Goal: Task Accomplishment & Management: Complete application form

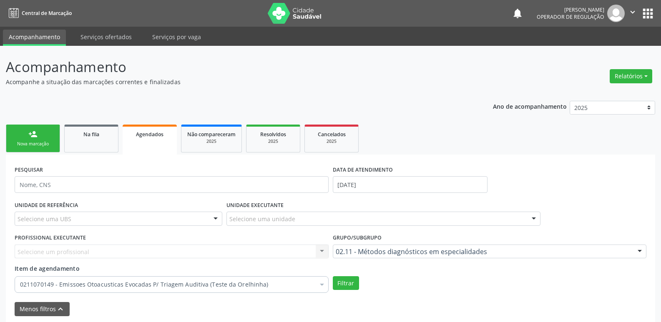
click at [45, 129] on link "person_add Nova marcação" at bounding box center [33, 139] width 54 height 28
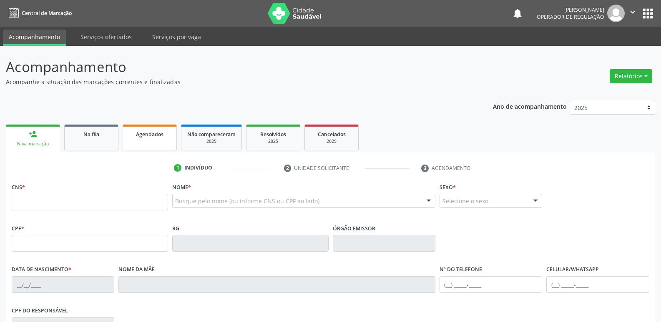
click at [151, 140] on link "Agendados" at bounding box center [150, 138] width 54 height 26
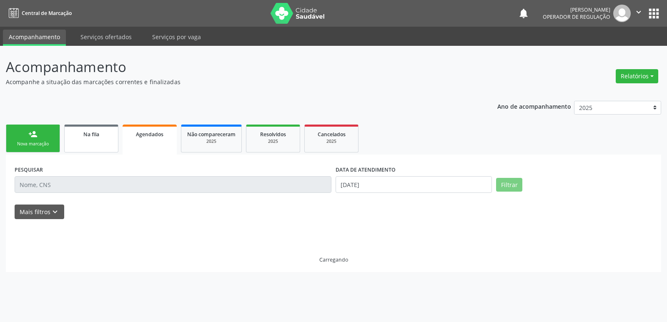
click at [100, 135] on div "Na fila" at bounding box center [91, 134] width 42 height 9
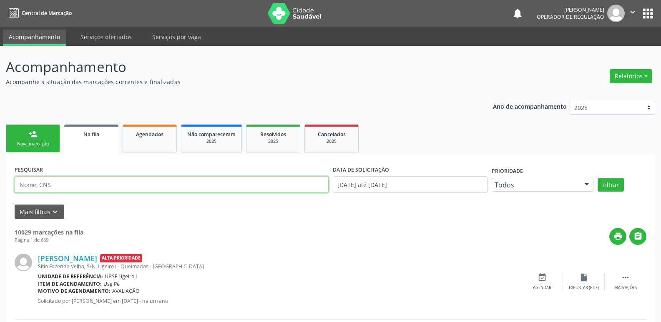
click at [134, 189] on input "text" at bounding box center [172, 184] width 314 height 17
type input "700001474536802"
click at [597, 178] on button "Filtrar" at bounding box center [610, 185] width 26 height 14
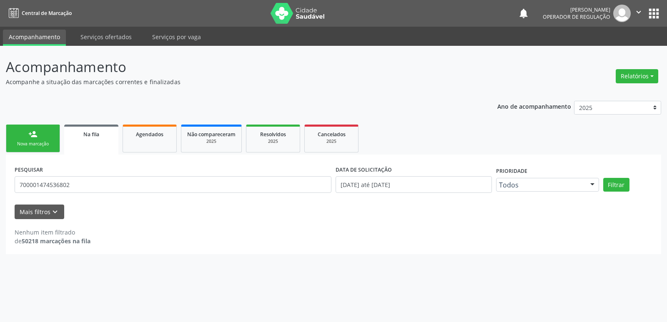
click at [38, 142] on div "Nova marcação" at bounding box center [33, 144] width 42 height 6
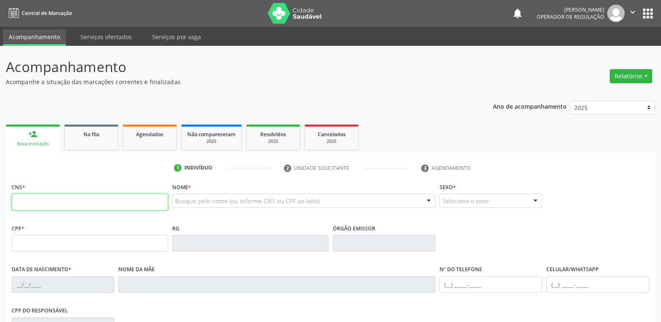
click at [48, 203] on input "text" at bounding box center [90, 202] width 156 height 17
type input "700 0014 7453 6802"
type input "106.677.724-13"
type input "04/02/1994"
type input "Margarida Rodrigues Diniz"
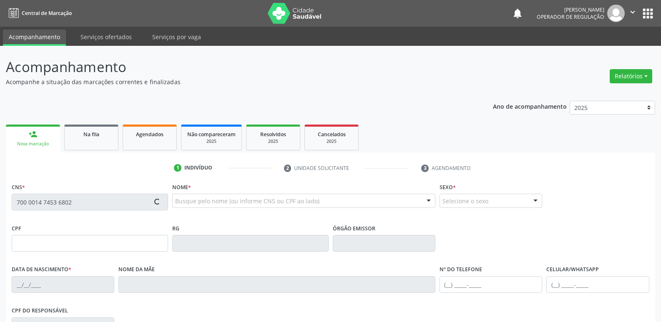
type input "(83) 99347-3047"
type input "713.232.084-02"
type input "154"
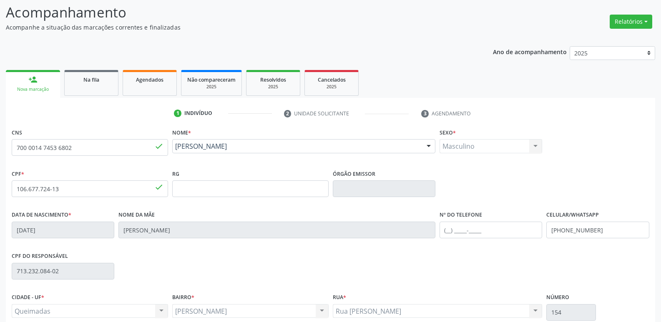
scroll to position [130, 0]
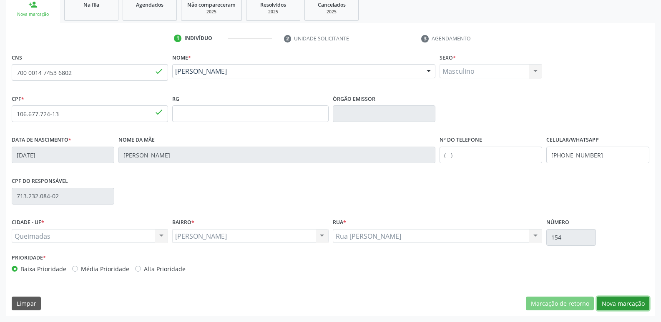
click at [620, 304] on button "Nova marcação" at bounding box center [623, 304] width 53 height 14
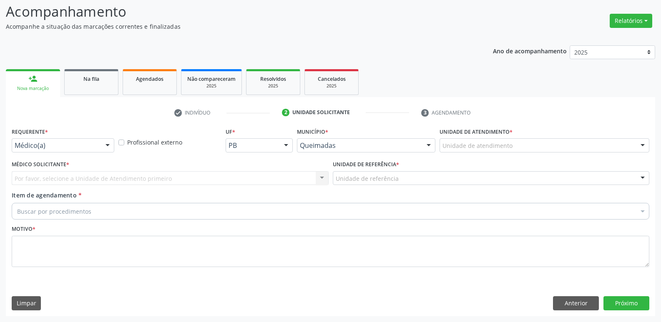
scroll to position [55, 0]
drag, startPoint x: 38, startPoint y: 144, endPoint x: 54, endPoint y: 173, distance: 32.5
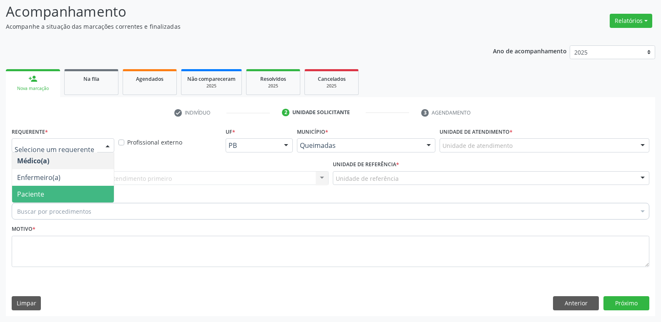
click at [60, 193] on span "Paciente" at bounding box center [63, 194] width 102 height 17
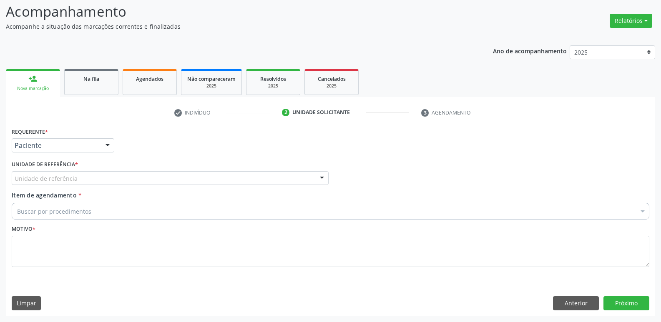
click at [80, 180] on div "Unidade de referência" at bounding box center [170, 178] width 317 height 14
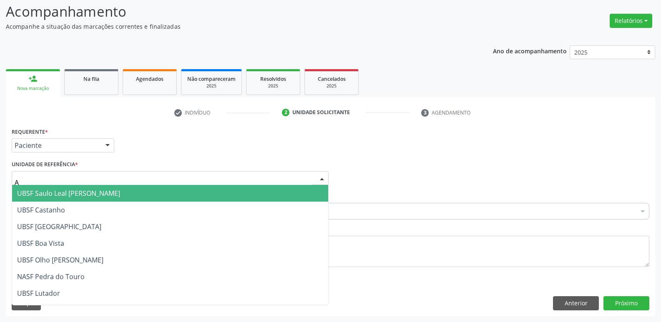
type input "AN"
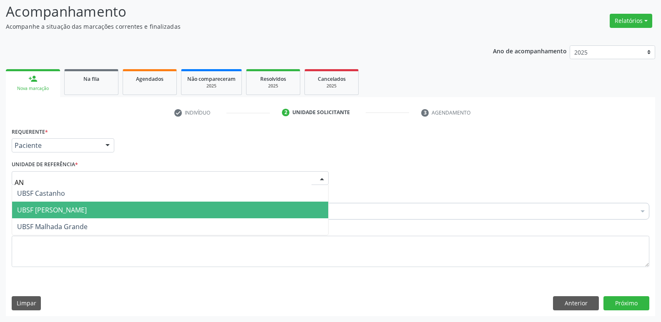
click at [63, 210] on span "UBSF [PERSON_NAME]" at bounding box center [52, 210] width 70 height 9
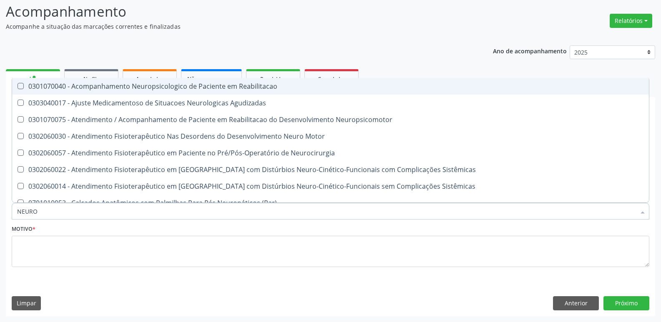
type input "NEUROP"
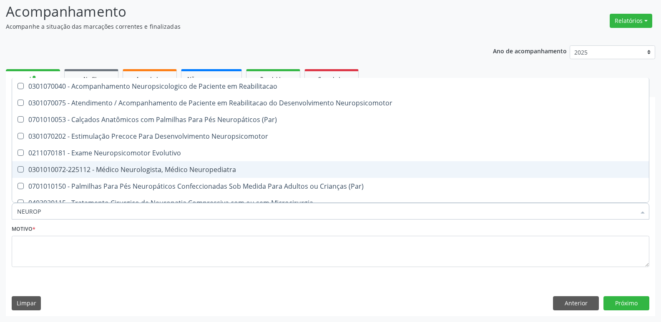
click at [253, 172] on div "0301010072-225112 - Médico Neurologista, Médico Neuropediatra" at bounding box center [330, 169] width 627 height 7
checkbox Neuropediatra "true"
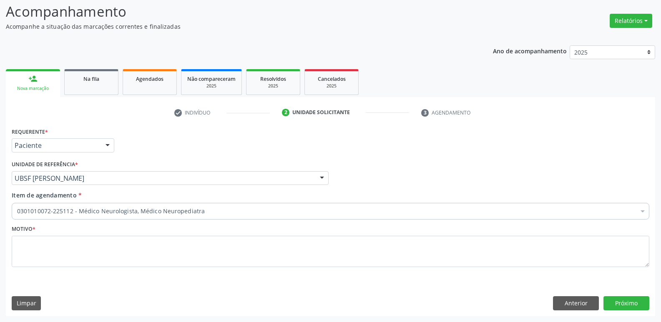
checkbox Neuropediatra "true"
checkbox Abciximabe "false"
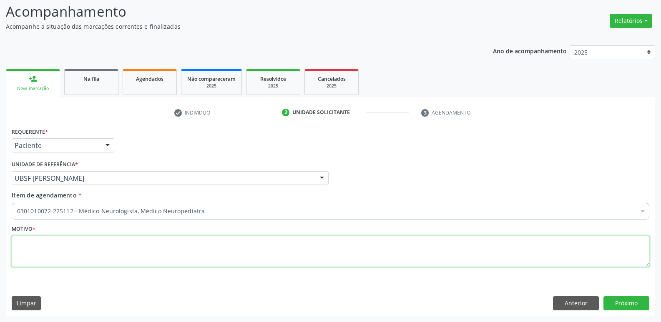
click at [32, 261] on textarea at bounding box center [330, 252] width 637 height 32
paste textarea "ESTADO DA PARAÍBA PREFEITURA MUNICIPAL DE QUEIMADAS SECRETARIA MUNICIPAL DE SAÚ…"
type textarea "ESTADO DA PARAÍBA PREFEITURA MUNICIPAL DE QUEIMADAS SECRETARIA MUNICIPAL DE SAÚ…"
drag, startPoint x: 100, startPoint y: 264, endPoint x: 0, endPoint y: 175, distance: 133.7
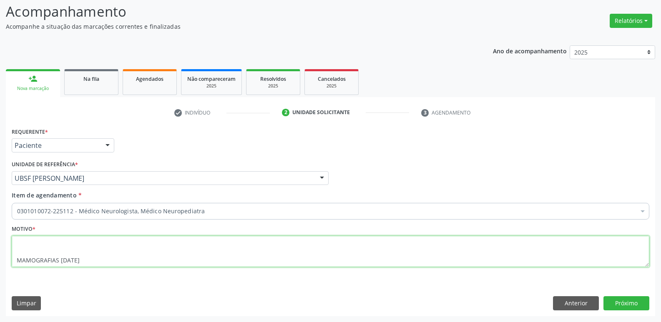
click at [0, 175] on div "Acompanhamento Acompanhe a situação das marcações correntes e finalizadas Relat…" at bounding box center [330, 156] width 661 height 332
drag, startPoint x: 88, startPoint y: 249, endPoint x: 0, endPoint y: 231, distance: 89.7
click at [0, 231] on div "Acompanhamento Acompanhe a situação das marcações correntes e finalizadas Relat…" at bounding box center [330, 156] width 661 height 332
type textarea "avaliação"
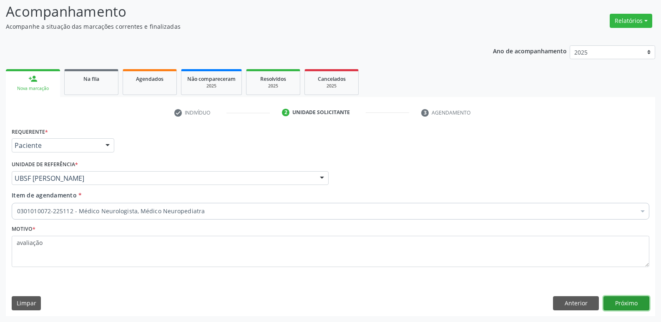
click at [625, 308] on button "Próximo" at bounding box center [626, 303] width 46 height 14
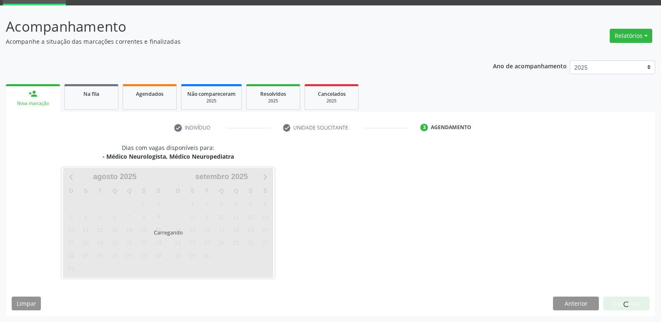
scroll to position [40, 0]
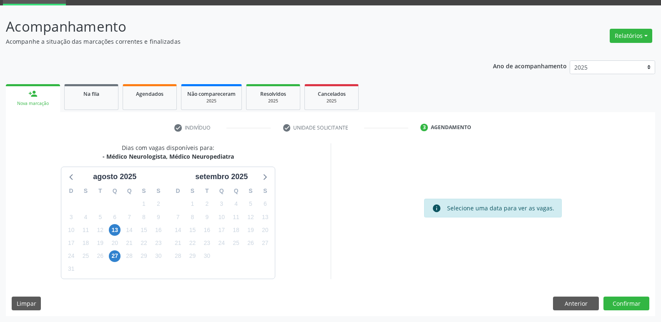
click at [113, 223] on div "6" at bounding box center [115, 217] width 12 height 13
click at [117, 226] on span "13" at bounding box center [115, 230] width 12 height 12
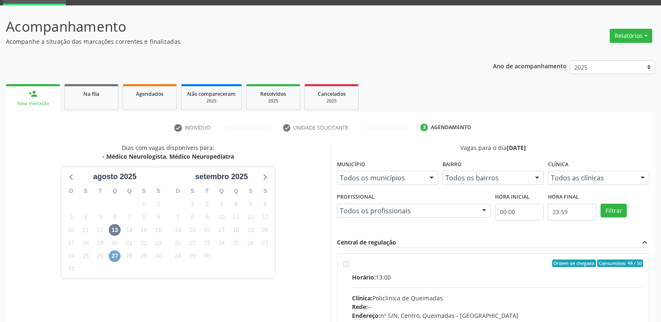
click at [117, 258] on span "27" at bounding box center [115, 257] width 12 height 12
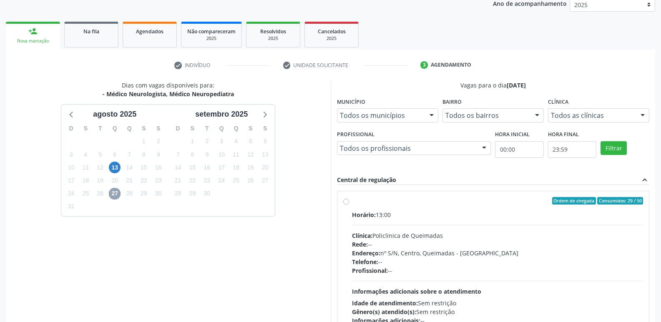
scroll to position [161, 0]
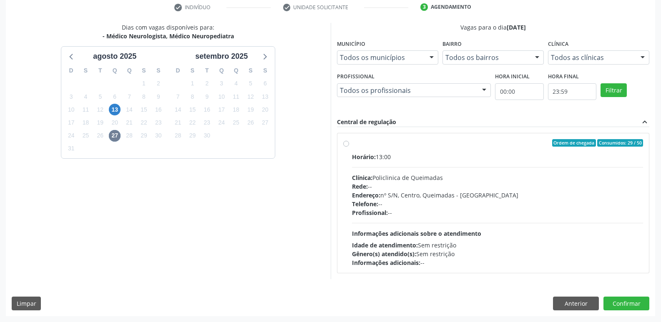
click at [542, 223] on hr at bounding box center [497, 223] width 291 height 0
click at [349, 147] on input "Ordem de chegada Consumidos: 29 / 50 Horário: 13:00 Clínica: Policlinica de Que…" at bounding box center [346, 143] width 6 height 8
radio input "true"
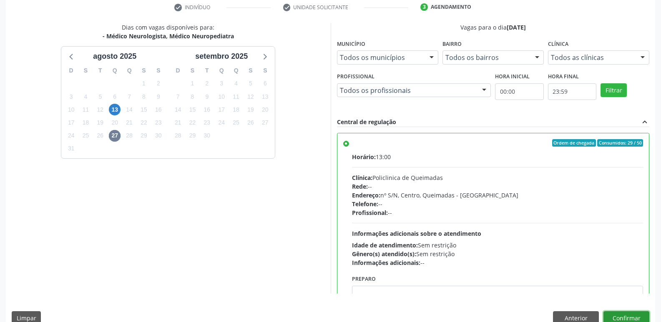
click at [628, 312] on button "Confirmar" at bounding box center [626, 318] width 46 height 14
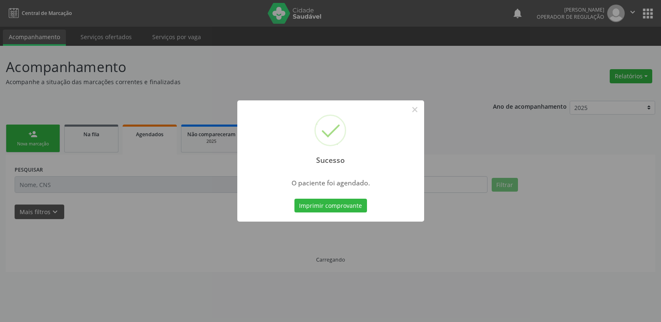
scroll to position [0, 0]
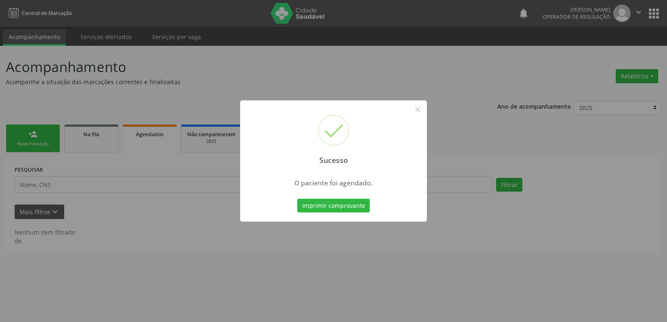
click at [297, 199] on button "Imprimir comprovante" at bounding box center [333, 206] width 73 height 14
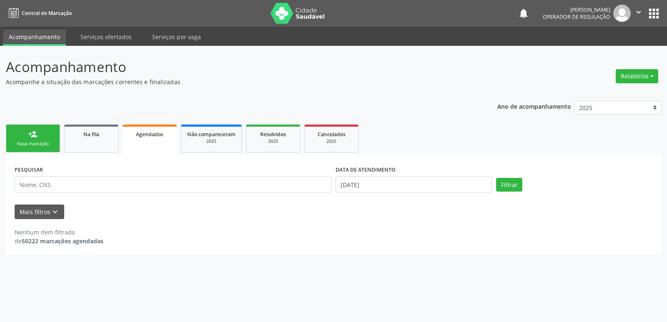
click at [52, 140] on link "person_add Nova marcação" at bounding box center [33, 139] width 54 height 28
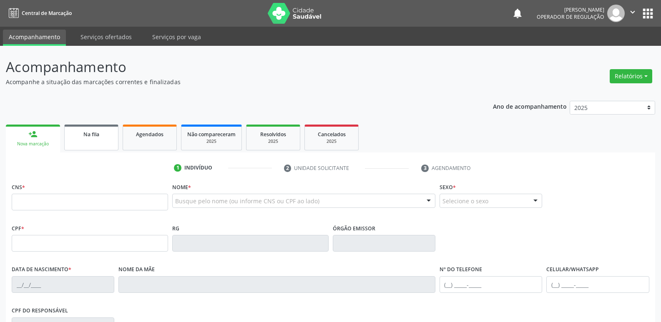
click at [84, 139] on link "Na fila" at bounding box center [91, 138] width 54 height 26
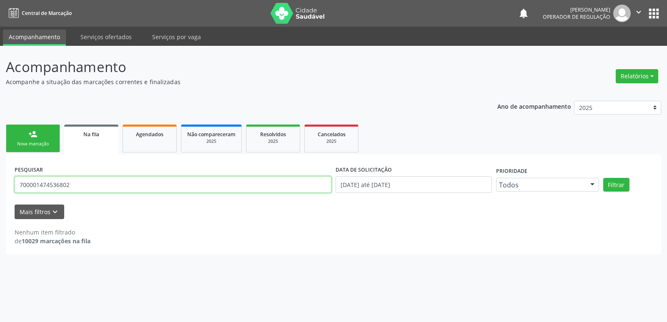
drag, startPoint x: 78, startPoint y: 188, endPoint x: 0, endPoint y: 143, distance: 90.0
click at [0, 143] on div "Acompanhamento Acompanhe a situação das marcações correntes e finalizadas Relat…" at bounding box center [333, 184] width 667 height 276
type input "700400702077950"
click at [603, 178] on button "Filtrar" at bounding box center [616, 185] width 26 height 14
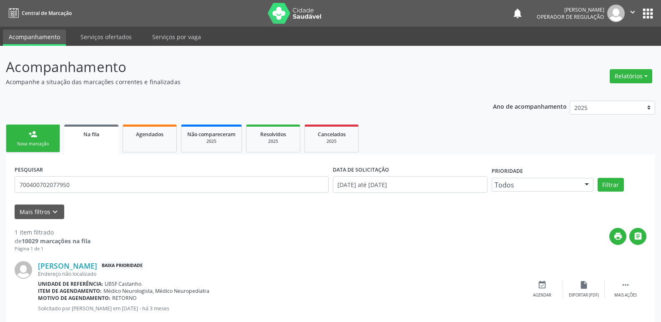
scroll to position [19, 0]
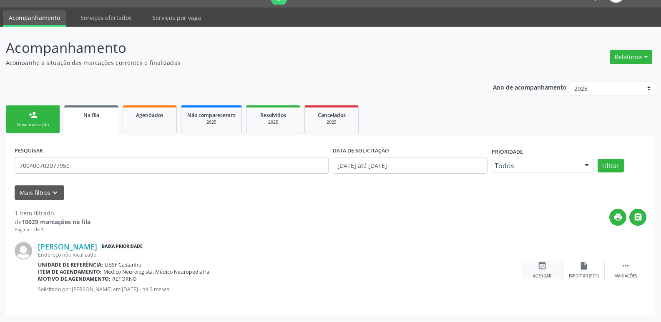
click at [542, 269] on icon "event_available" at bounding box center [541, 265] width 9 height 9
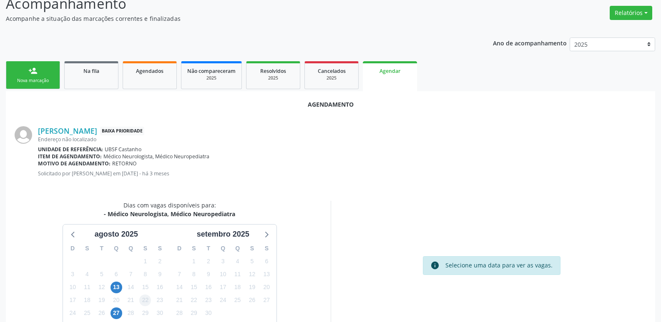
scroll to position [112, 0]
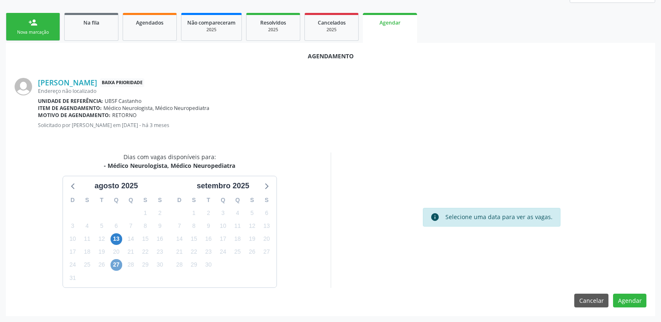
click at [120, 263] on span "27" at bounding box center [116, 265] width 12 height 12
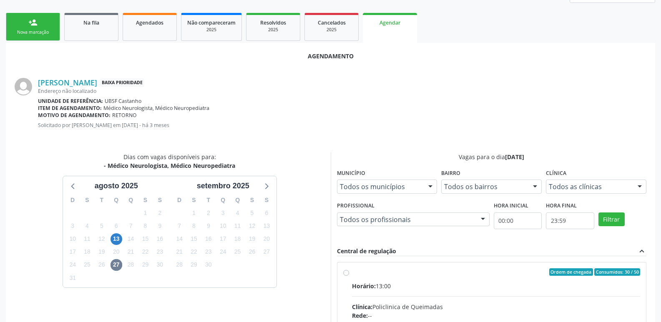
drag, startPoint x: 499, startPoint y: 281, endPoint x: 608, endPoint y: 193, distance: 140.2
click at [349, 276] on input "Ordem de chegada Consumidos: 30 / 50 Horário: 13:00 Clínica: Policlinica de Que…" at bounding box center [346, 272] width 6 height 8
radio input "true"
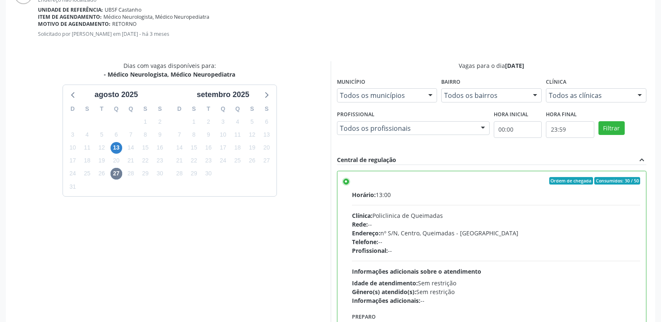
scroll to position [247, 0]
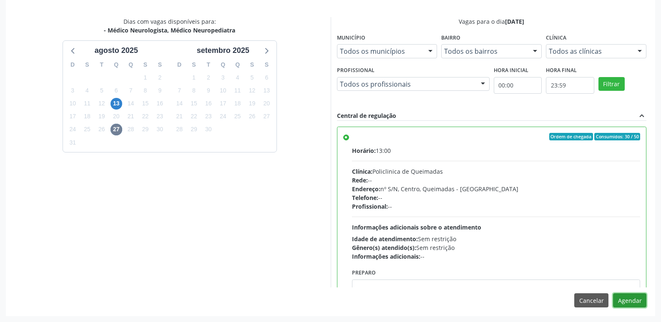
click at [638, 301] on button "Agendar" at bounding box center [629, 300] width 33 height 14
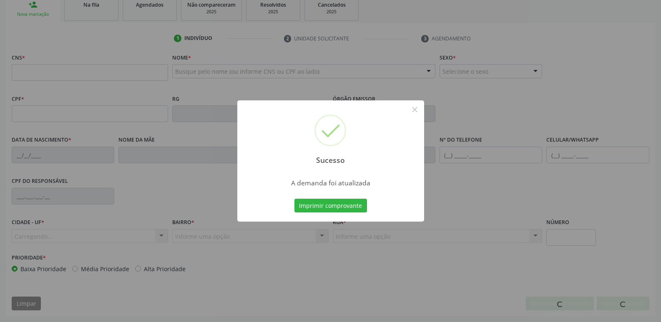
scroll to position [130, 0]
click at [294, 199] on button "Imprimir comprovante" at bounding box center [330, 206] width 73 height 14
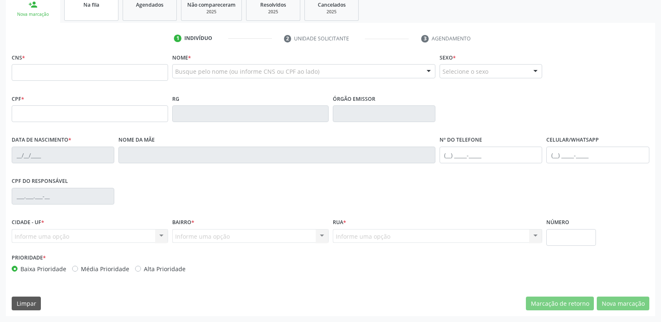
click at [99, 14] on link "Na fila" at bounding box center [91, 8] width 54 height 26
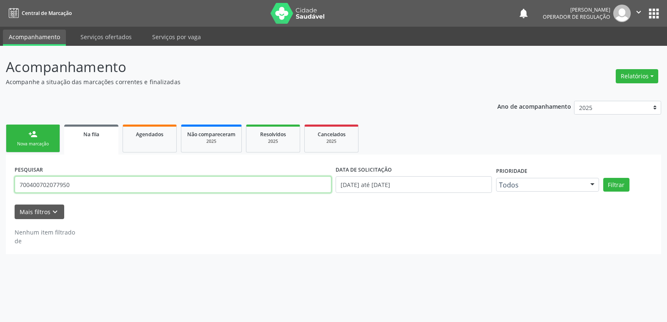
click at [86, 186] on input "700400702077950" at bounding box center [173, 184] width 317 height 17
type input "700004837198605"
click at [603, 178] on button "Filtrar" at bounding box center [616, 185] width 26 height 14
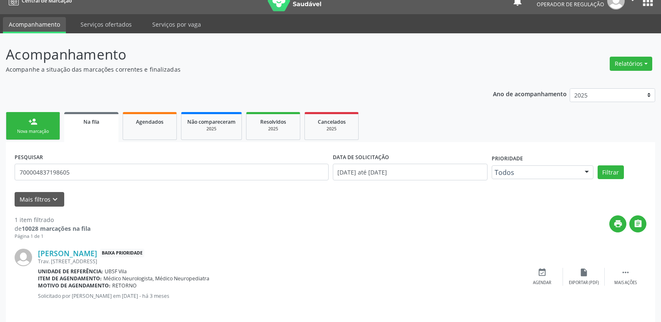
scroll to position [19, 0]
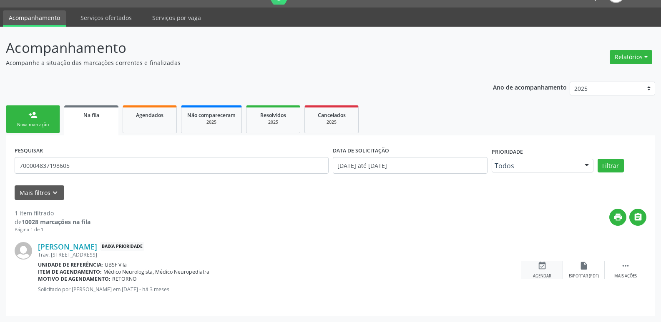
click at [537, 268] on div "event_available Agendar" at bounding box center [542, 270] width 42 height 18
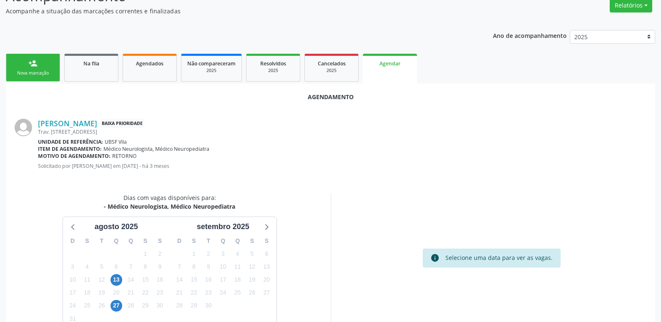
scroll to position [112, 0]
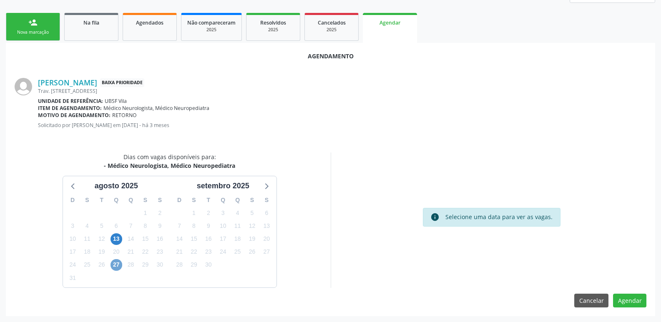
click at [119, 263] on span "27" at bounding box center [116, 265] width 12 height 12
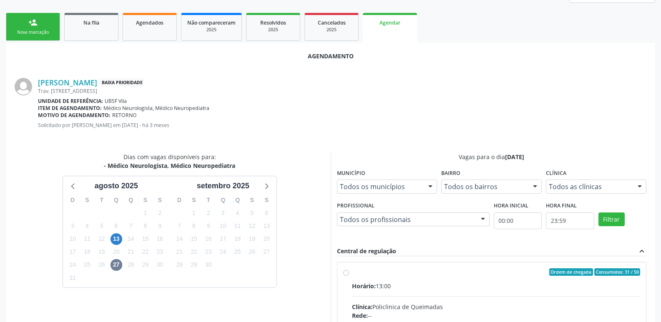
drag, startPoint x: 513, startPoint y: 296, endPoint x: 558, endPoint y: 244, distance: 68.8
radio input "true"
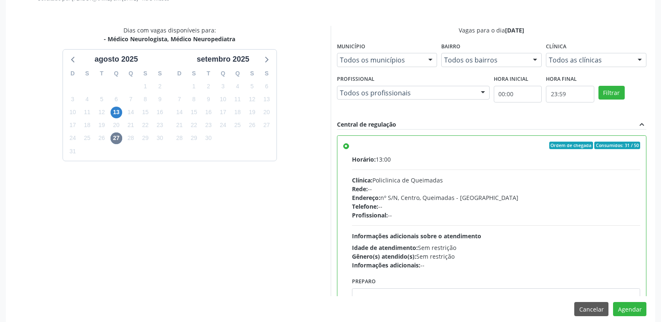
scroll to position [247, 0]
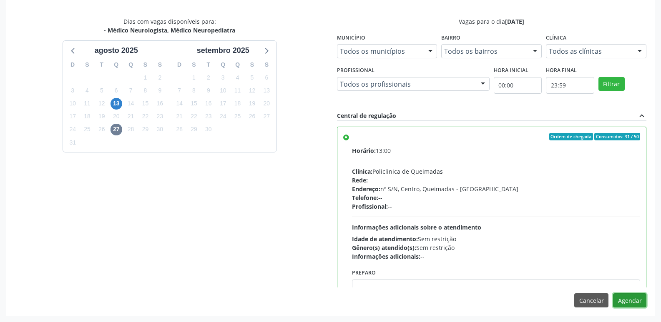
click at [639, 296] on button "Agendar" at bounding box center [629, 300] width 33 height 14
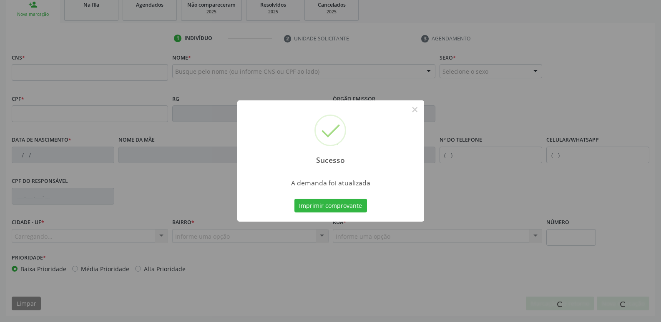
click at [294, 199] on button "Imprimir comprovante" at bounding box center [330, 206] width 73 height 14
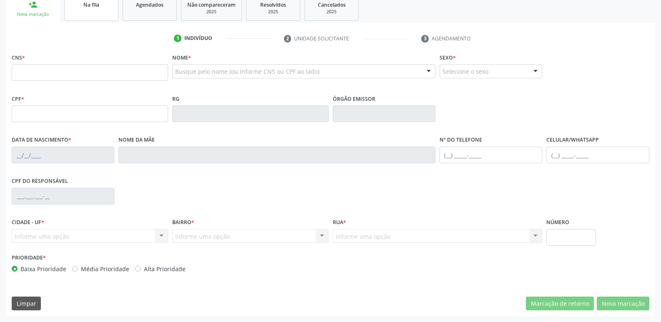
click at [91, 19] on link "Na fila" at bounding box center [91, 8] width 54 height 26
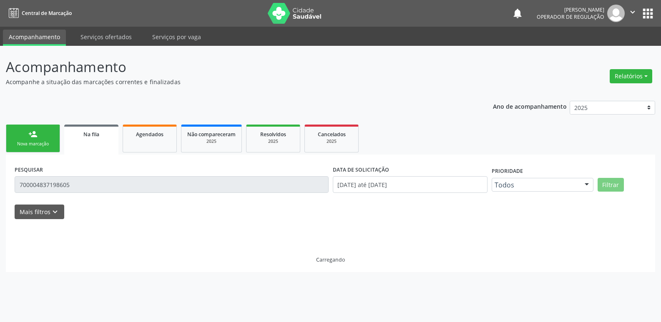
scroll to position [0, 0]
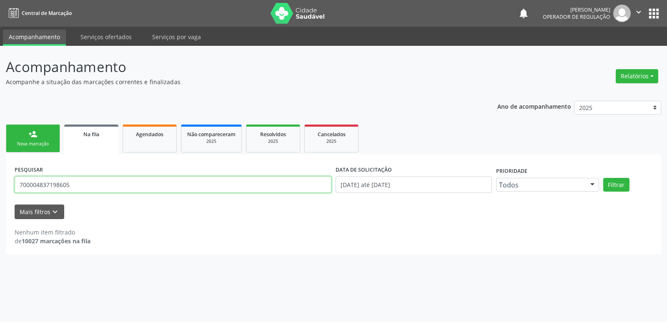
drag, startPoint x: 78, startPoint y: 188, endPoint x: 16, endPoint y: 166, distance: 65.7
click at [8, 169] on div "PESQUISAR 700004837198605 DATA DE SOLICITAÇÃO 01/01/2021 até 15/08/2025 Priorid…" at bounding box center [333, 204] width 655 height 99
type input "706206567387762"
click at [603, 178] on button "Filtrar" at bounding box center [616, 185] width 26 height 14
click at [40, 186] on input "706206567387762" at bounding box center [173, 184] width 317 height 17
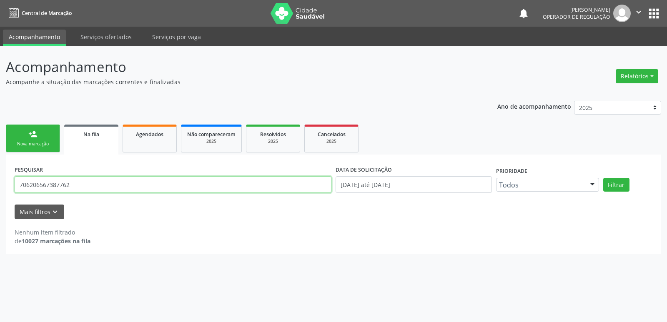
click at [48, 186] on input "706206567387762" at bounding box center [173, 184] width 317 height 17
click at [47, 148] on link "person_add Nova marcação" at bounding box center [33, 139] width 54 height 28
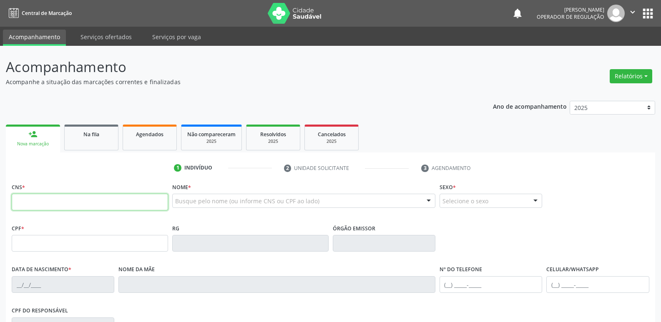
drag, startPoint x: 51, startPoint y: 203, endPoint x: 52, endPoint y: 197, distance: 6.3
click at [52, 203] on input "text" at bounding box center [90, 202] width 156 height 17
type input "706 2065 6738 7762"
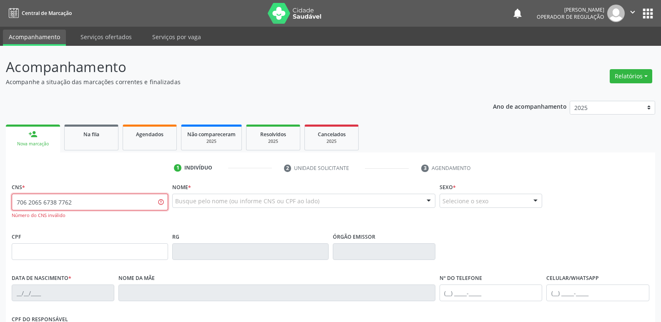
drag, startPoint x: 91, startPoint y: 203, endPoint x: 0, endPoint y: 196, distance: 91.6
click at [0, 196] on div "Acompanhamento Acompanhe a situação das marcações correntes e finalizadas Relat…" at bounding box center [330, 253] width 661 height 414
click at [98, 136] on span "Na fila" at bounding box center [91, 134] width 16 height 7
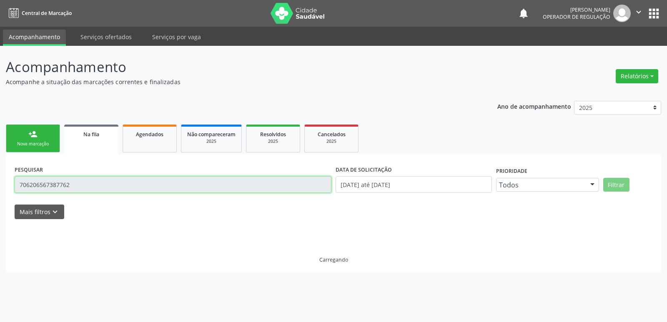
click at [94, 178] on input "706206567387762" at bounding box center [173, 184] width 317 height 17
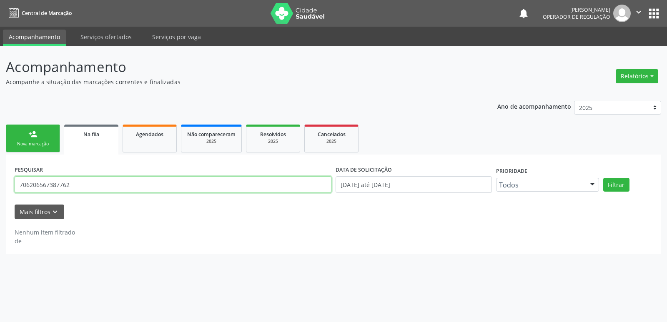
click at [94, 181] on input "706206567387762" at bounding box center [173, 184] width 317 height 17
type input "898004092935341"
click at [603, 178] on button "Filtrar" at bounding box center [616, 185] width 26 height 14
click at [42, 143] on div "Nova marcação" at bounding box center [33, 144] width 42 height 6
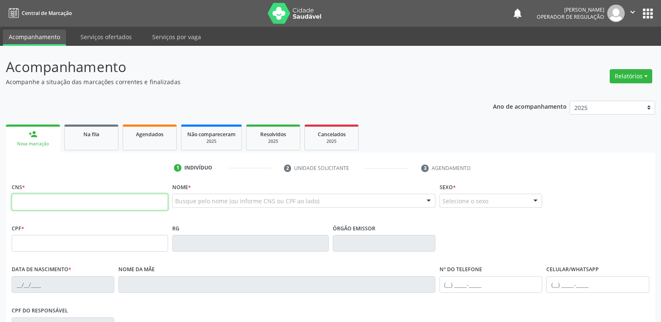
click at [55, 196] on input "text" at bounding box center [90, 202] width 156 height 17
type input "898 0040 9293 5341"
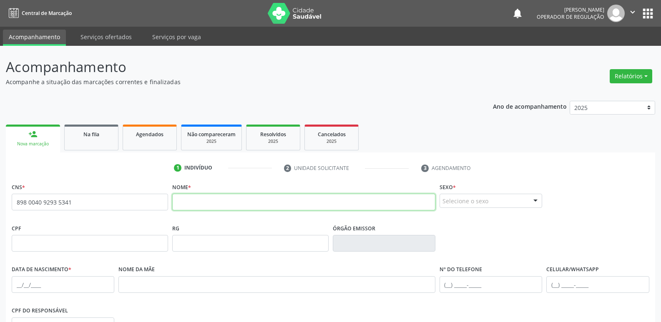
click at [211, 205] on input "text" at bounding box center [303, 202] width 263 height 17
type input "i"
type input "IAGO LUCAS FERREIRA CARDOSO"
click at [464, 196] on div "Selecione o sexo" at bounding box center [490, 201] width 103 height 14
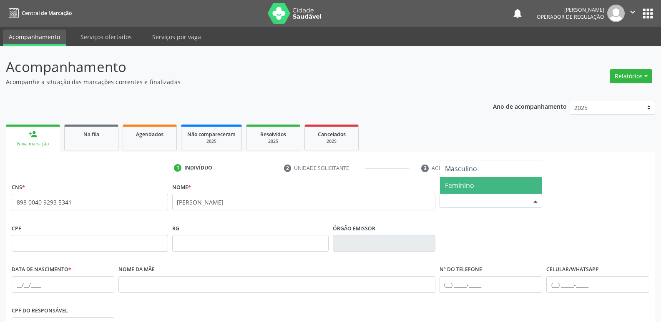
click at [463, 185] on span "Feminino" at bounding box center [459, 185] width 29 height 9
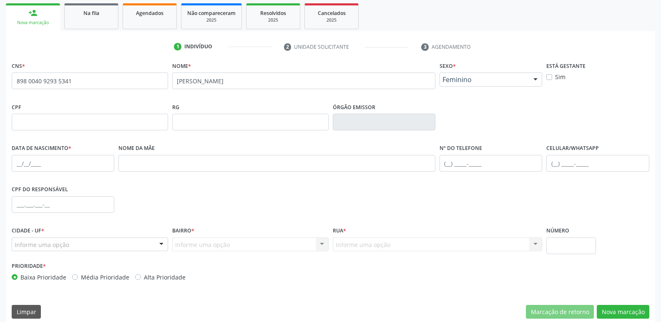
scroll to position [130, 0]
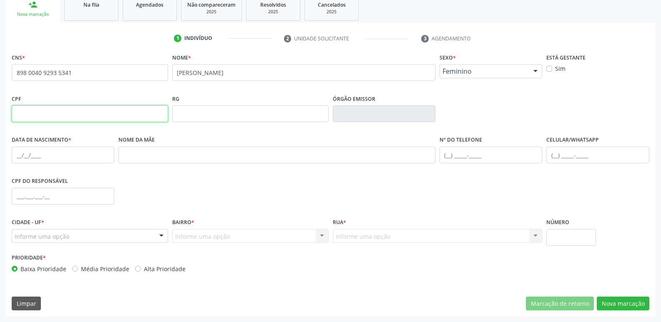
click at [55, 114] on input "text" at bounding box center [90, 113] width 156 height 17
type input "063.389.464-84"
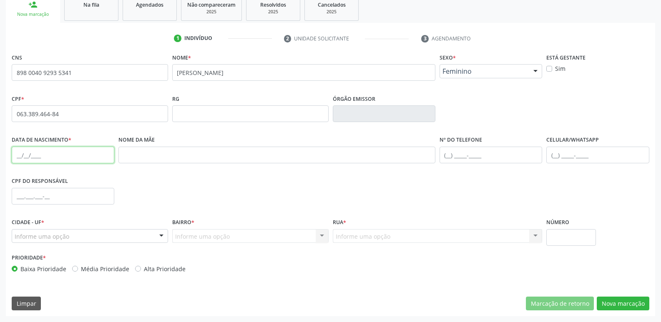
click at [12, 155] on input "text" at bounding box center [63, 155] width 103 height 17
type input "16/05/2013"
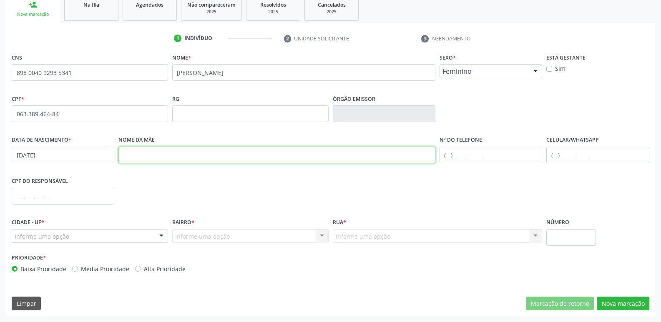
click at [167, 161] on input "text" at bounding box center [276, 155] width 317 height 17
type input "RAQUEL DA SILVA FERREIRA"
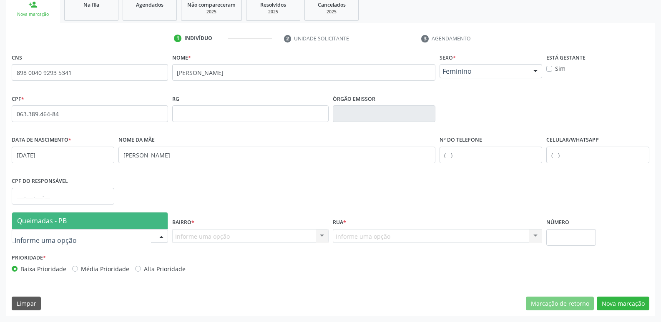
click at [85, 231] on div at bounding box center [90, 236] width 156 height 14
click at [81, 223] on span "Queimadas - PB" at bounding box center [89, 221] width 155 height 17
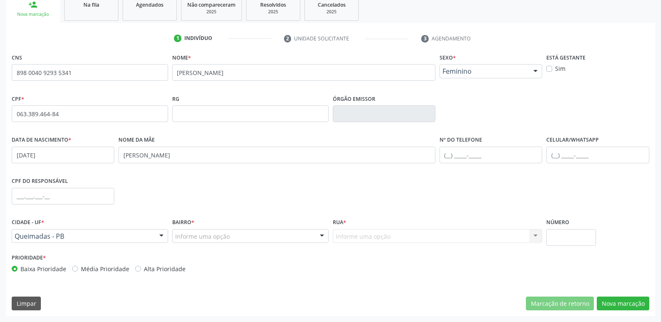
click at [313, 240] on div "Informe uma opção" at bounding box center [250, 236] width 156 height 14
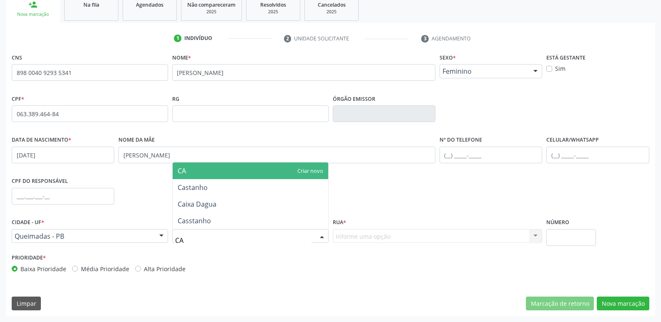
type input "CAS"
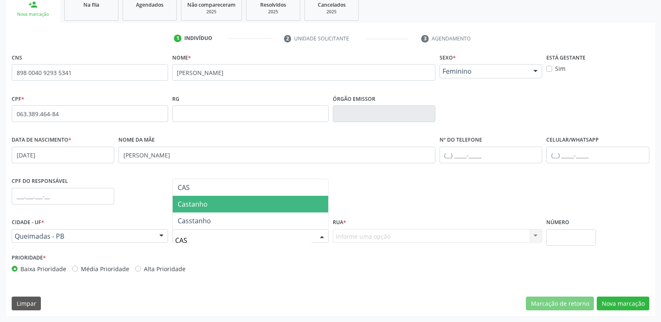
click at [241, 208] on span "Castanho" at bounding box center [250, 204] width 155 height 17
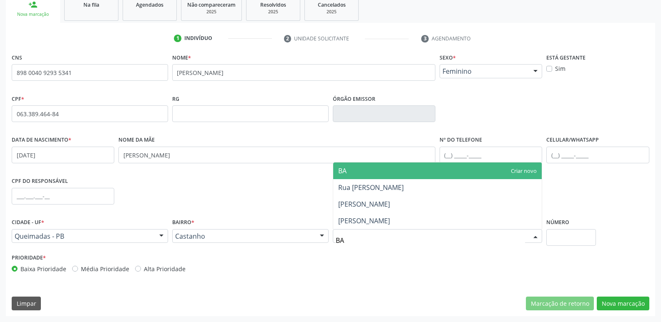
type input "BAT"
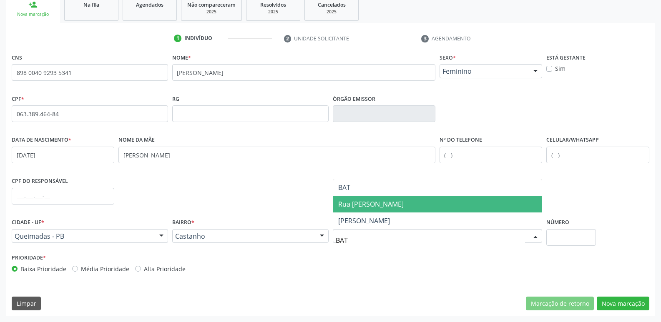
click at [403, 206] on span "Rua João Batista Lopes" at bounding box center [370, 204] width 65 height 9
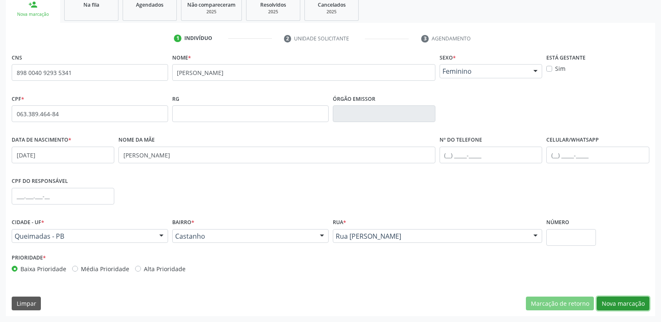
click at [606, 304] on button "Nova marcação" at bounding box center [623, 304] width 53 height 14
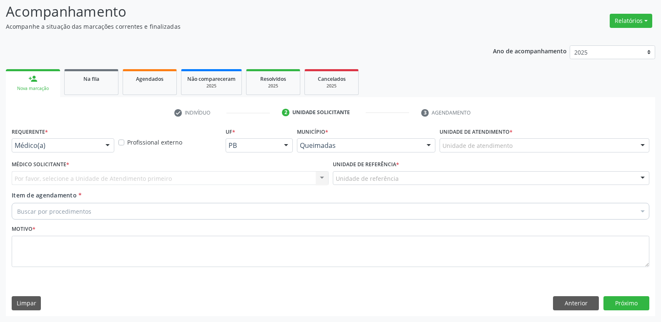
click at [84, 150] on div "Médico(a)" at bounding box center [63, 145] width 103 height 14
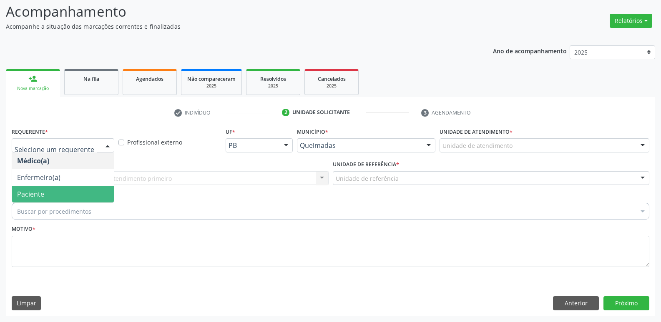
click at [63, 187] on span "Paciente" at bounding box center [63, 194] width 102 height 17
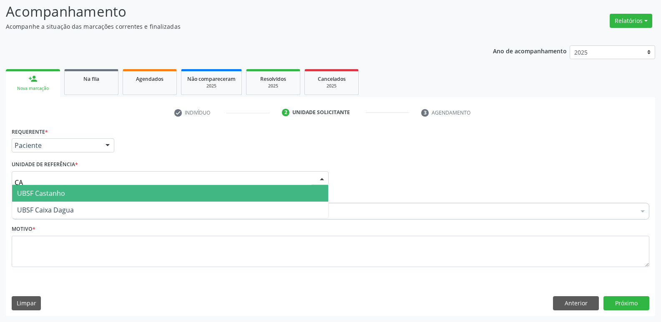
type input "CAS"
click at [67, 185] on span "UBSF Castanho" at bounding box center [170, 193] width 316 height 17
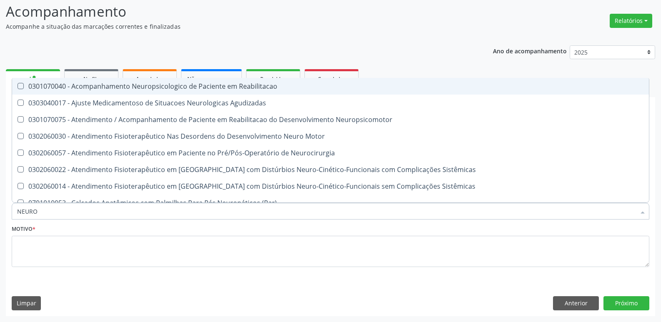
type input "NEUROP"
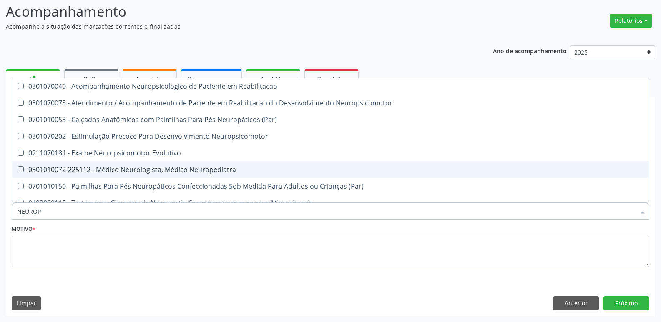
click at [85, 168] on div "0301010072-225112 - Médico Neurologista, Médico Neuropediatra" at bounding box center [330, 169] width 627 height 7
checkbox Neuropediatra "true"
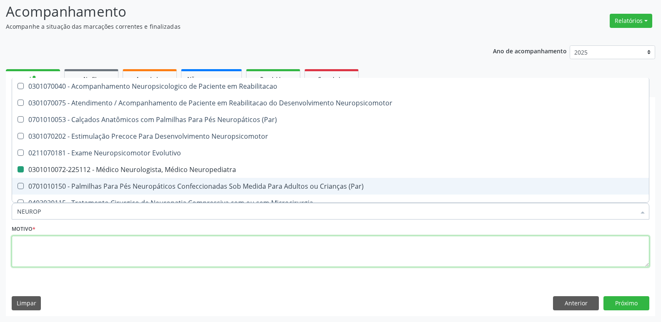
drag, startPoint x: 79, startPoint y: 245, endPoint x: 73, endPoint y: 243, distance: 6.5
click at [78, 245] on textarea at bounding box center [330, 252] width 637 height 32
checkbox Neuropsicomotor "true"
checkbox Neuropediatra "false"
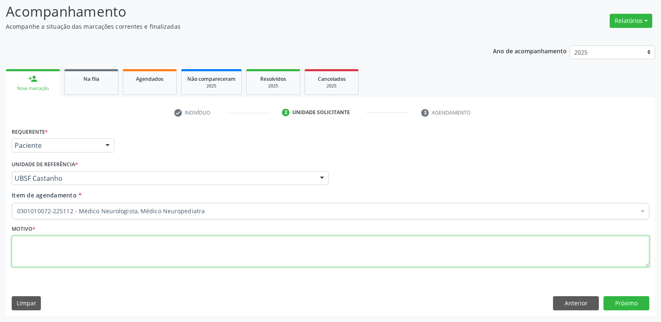
paste textarea "avaliação"
type textarea "avaliação"
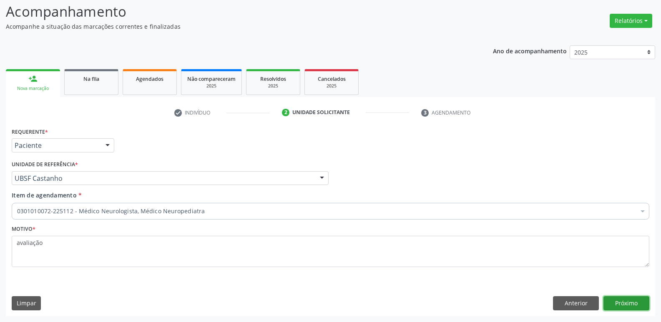
click at [620, 303] on button "Próximo" at bounding box center [626, 303] width 46 height 14
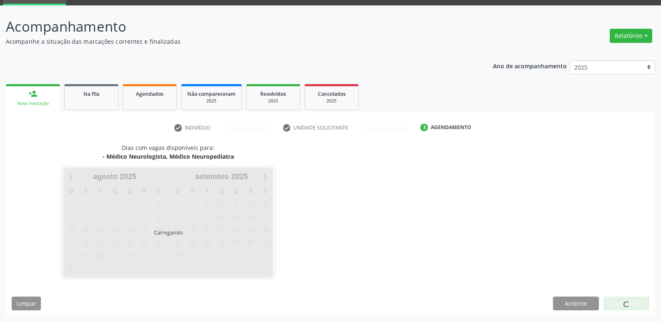
scroll to position [40, 0]
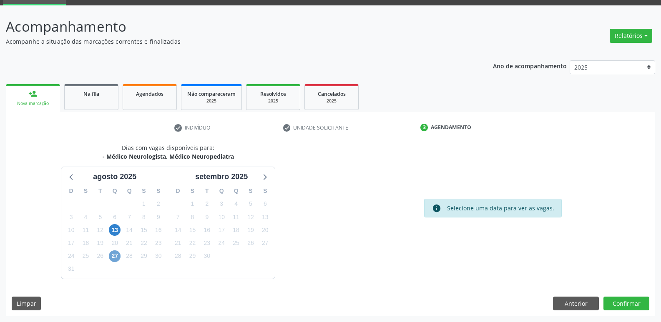
click at [110, 258] on span "27" at bounding box center [115, 257] width 12 height 12
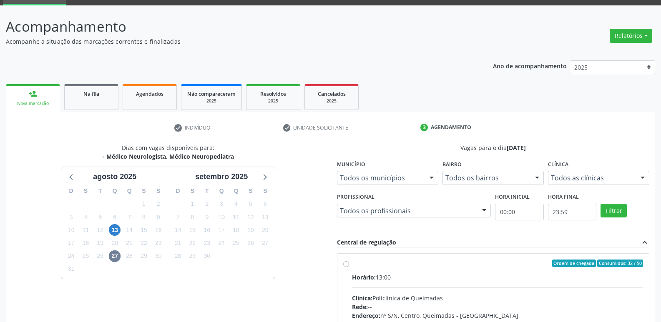
drag, startPoint x: 488, startPoint y: 273, endPoint x: 563, endPoint y: 207, distance: 100.1
click at [492, 270] on label "Ordem de chegada Consumidos: 32 / 50 Horário: 13:00 Clínica: Policlinica de Que…" at bounding box center [497, 324] width 291 height 128
click at [349, 267] on input "Ordem de chegada Consumidos: 32 / 50 Horário: 13:00 Clínica: Policlinica de Que…" at bounding box center [346, 264] width 6 height 8
radio input "true"
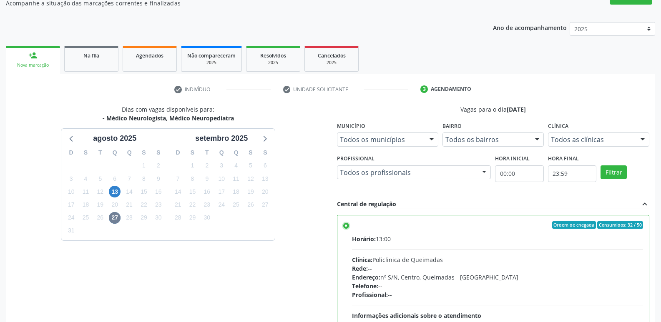
scroll to position [176, 0]
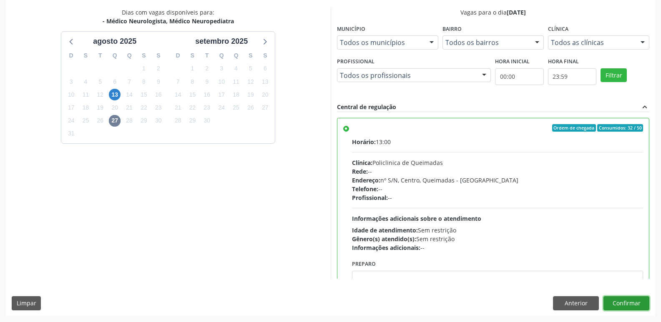
click at [611, 301] on button "Confirmar" at bounding box center [626, 303] width 46 height 14
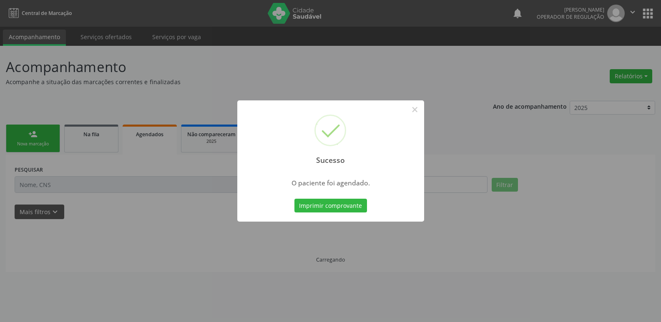
scroll to position [0, 0]
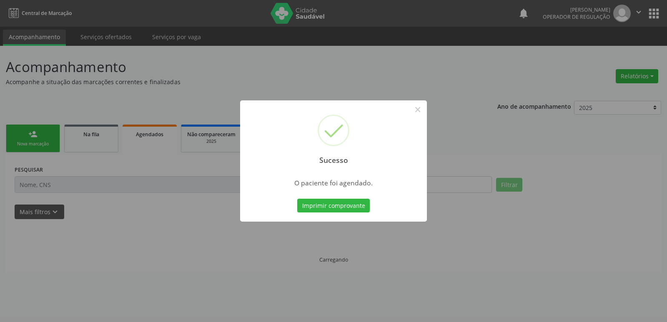
click at [297, 199] on button "Imprimir comprovante" at bounding box center [333, 206] width 73 height 14
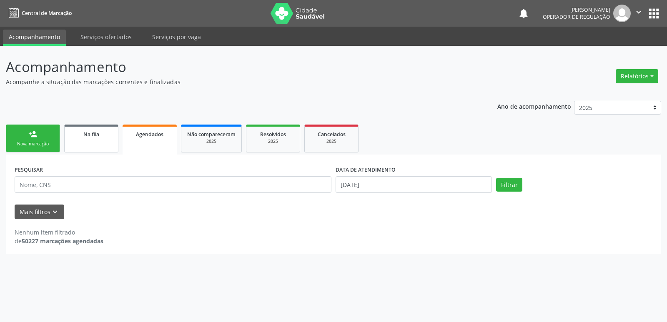
click at [117, 139] on link "Na fila" at bounding box center [91, 139] width 54 height 28
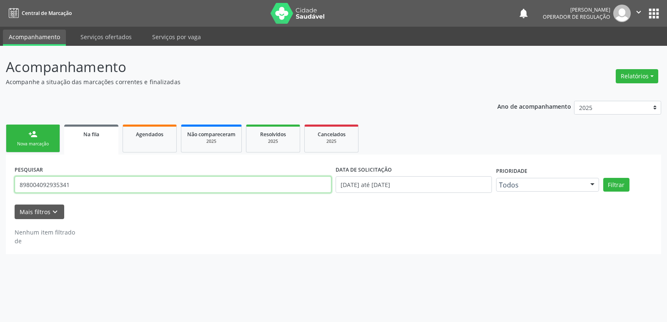
click at [100, 178] on input "898004092935341" at bounding box center [173, 184] width 317 height 17
type input "705005691425752"
click at [603, 178] on button "Filtrar" at bounding box center [616, 185] width 26 height 14
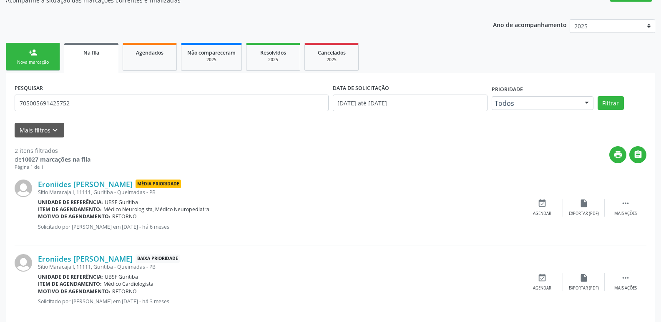
scroll to position [83, 0]
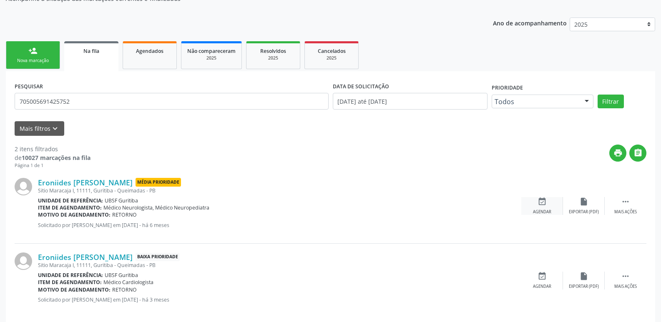
click at [557, 201] on div "event_available Agendar" at bounding box center [542, 206] width 42 height 18
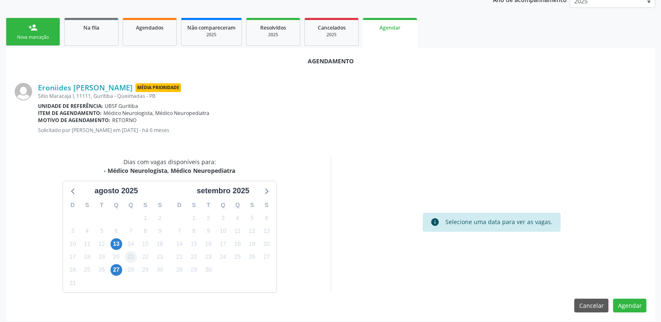
scroll to position [112, 0]
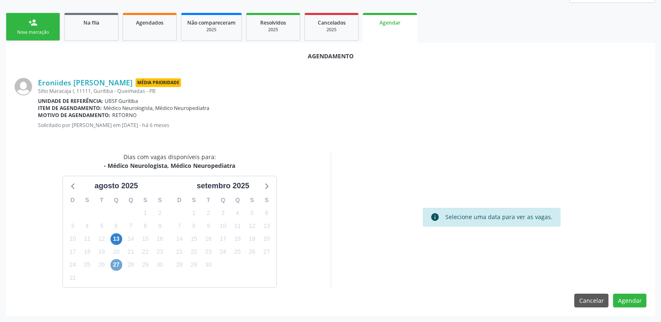
click at [116, 265] on span "27" at bounding box center [116, 265] width 12 height 12
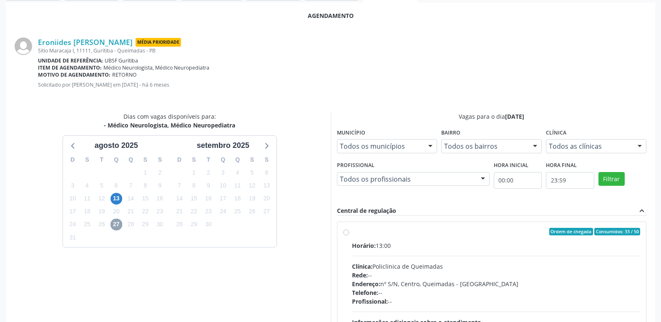
scroll to position [232, 0]
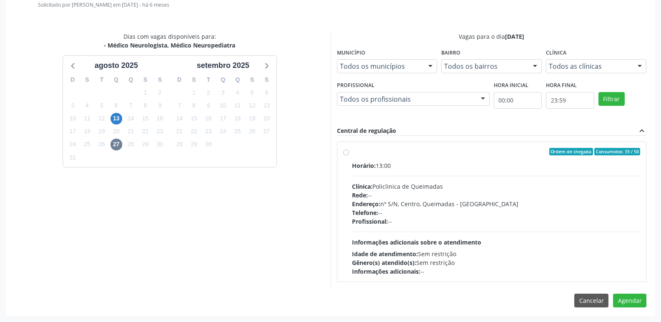
click at [519, 226] on div "Horário: 13:00 Clínica: Policlinica de Queimadas Rede: -- Endereço: nº S/N, Cen…" at bounding box center [496, 218] width 288 height 115
click at [349, 155] on input "Ordem de chegada Consumidos: 33 / 50 Horário: 13:00 Clínica: Policlinica de Que…" at bounding box center [346, 152] width 6 height 8
radio input "true"
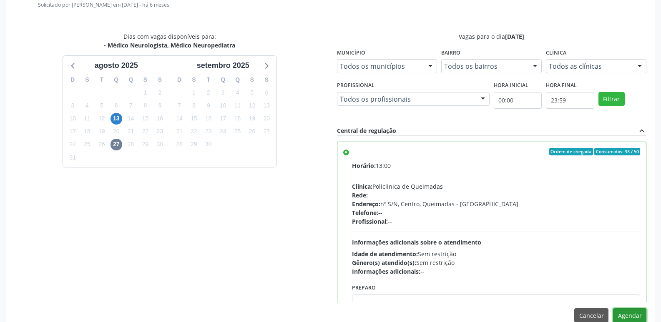
click at [624, 313] on button "Agendar" at bounding box center [629, 315] width 33 height 14
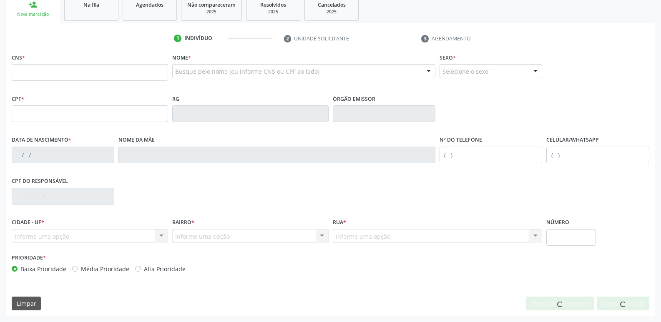
scroll to position [130, 0]
click at [100, 15] on link "Na fila" at bounding box center [91, 8] width 54 height 26
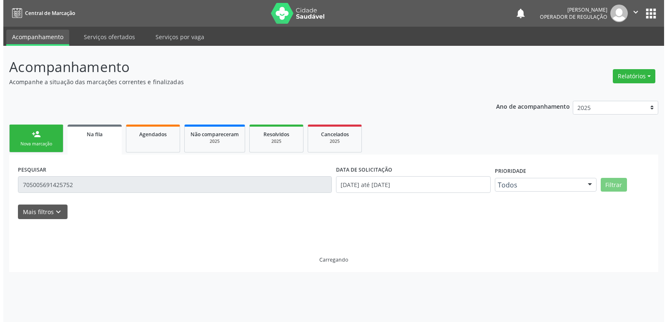
scroll to position [0, 0]
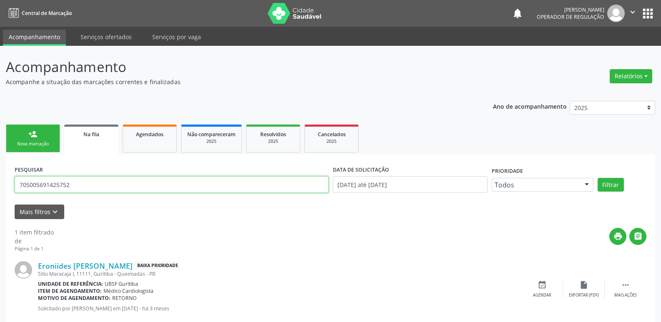
click at [93, 179] on input "705005691425752" at bounding box center [172, 184] width 314 height 17
type input "709008855876811"
click at [597, 178] on button "Filtrar" at bounding box center [610, 185] width 26 height 14
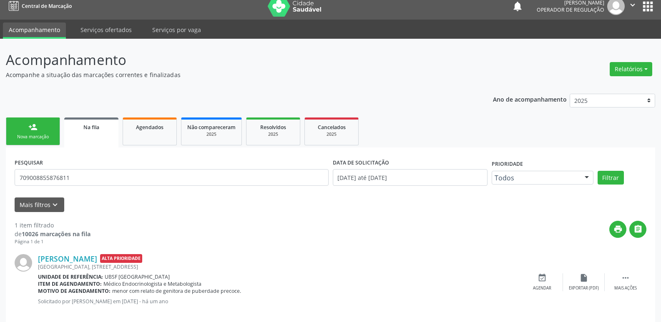
scroll to position [19, 0]
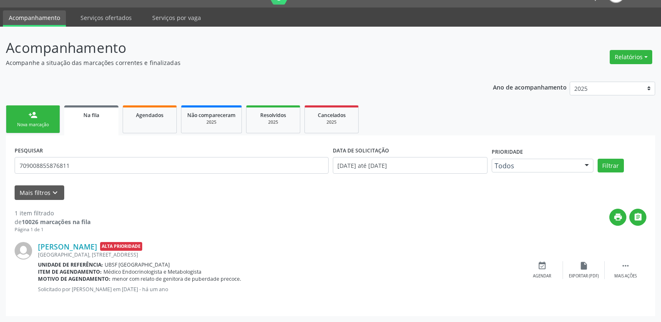
click at [36, 119] on div "person_add" at bounding box center [32, 114] width 9 height 9
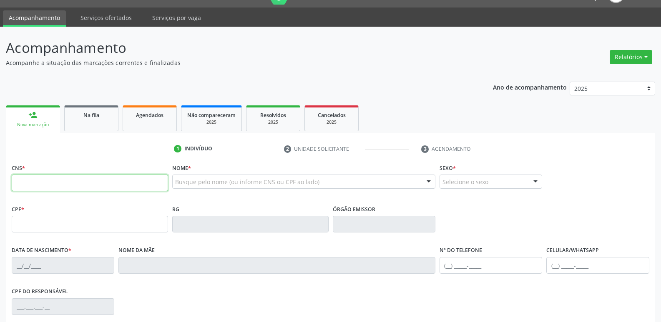
click at [46, 178] on input "text" at bounding box center [90, 183] width 156 height 17
type input "709 0088 5587 6811"
type input "207.307.457-08"
type input "13/04/2018"
type input "Marcia Regina de Andrade Guedes"
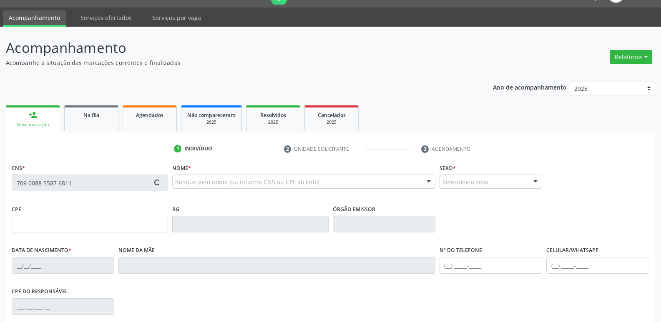
type input "(21) 96606-9840"
type input "075.372.384-05"
type input "58"
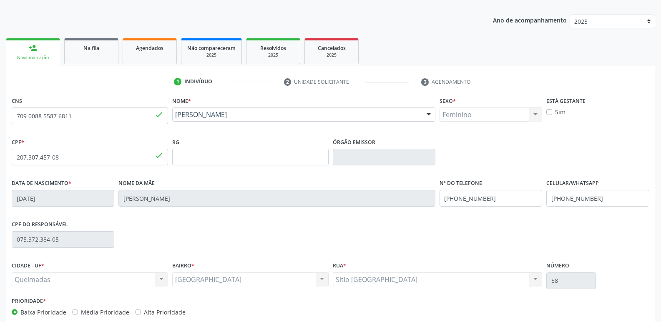
scroll to position [130, 0]
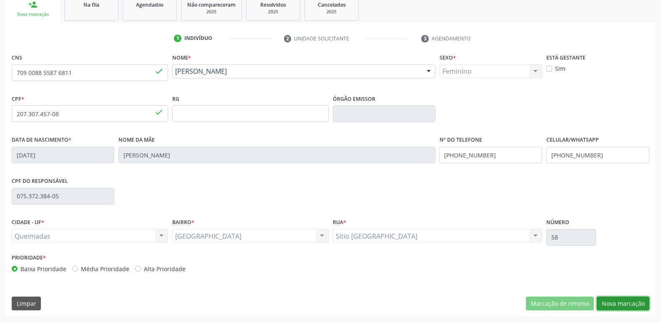
click at [630, 303] on button "Nova marcação" at bounding box center [623, 304] width 53 height 14
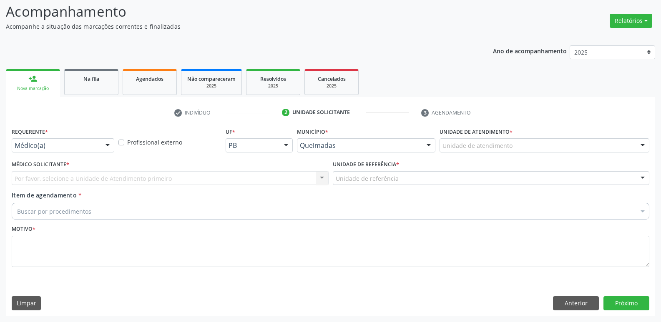
drag, startPoint x: 29, startPoint y: 146, endPoint x: 40, endPoint y: 183, distance: 38.8
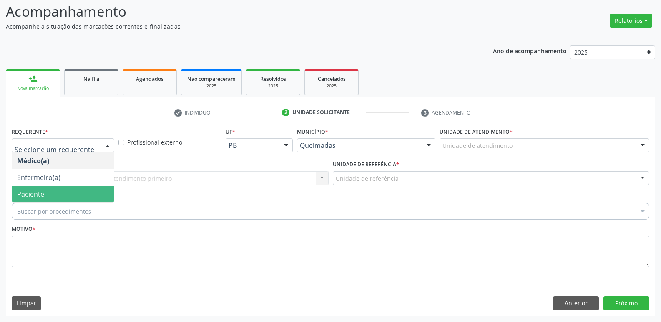
click at [40, 195] on span "Paciente" at bounding box center [30, 194] width 27 height 9
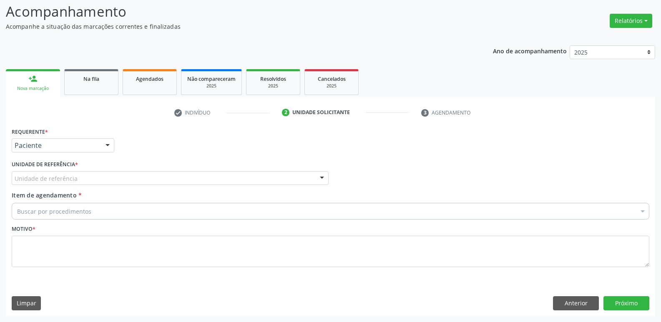
click at [65, 183] on div "Unidade de referência" at bounding box center [170, 178] width 317 height 14
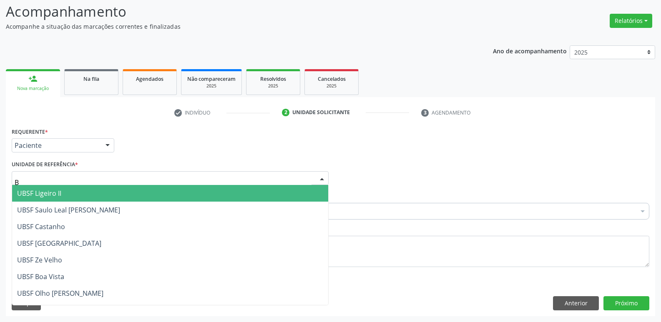
type input "BA"
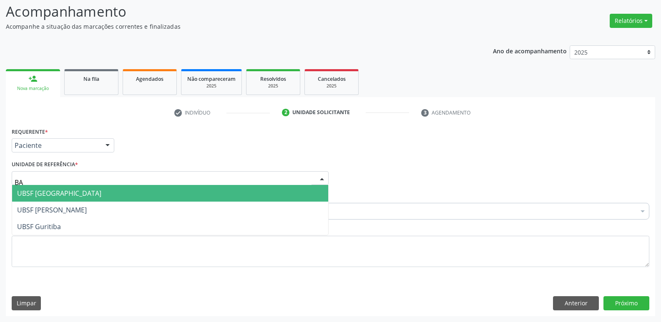
click at [42, 196] on span "UBSF [GEOGRAPHIC_DATA]" at bounding box center [59, 193] width 84 height 9
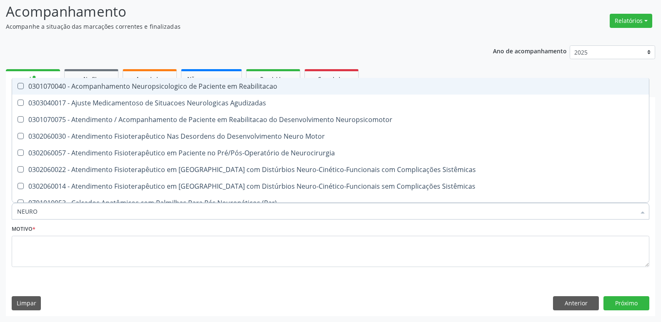
type input "NEUROP"
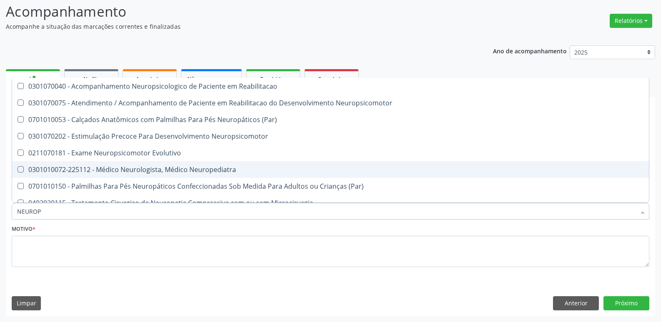
click at [188, 169] on div "0301010072-225112 - Médico Neurologista, Médico Neuropediatra" at bounding box center [330, 169] width 627 height 7
checkbox Neuropediatra "true"
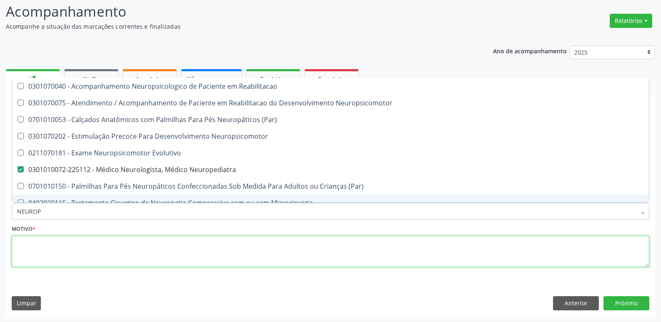
click at [77, 242] on textarea at bounding box center [330, 252] width 637 height 32
checkbox Neuropsicomotor "true"
checkbox Neuropediatra "false"
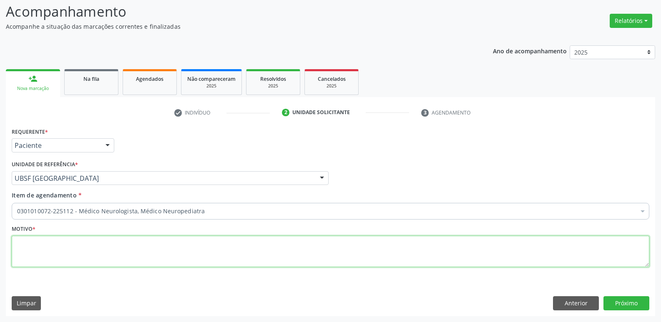
paste textarea "avaliação"
type textarea "avaliação"
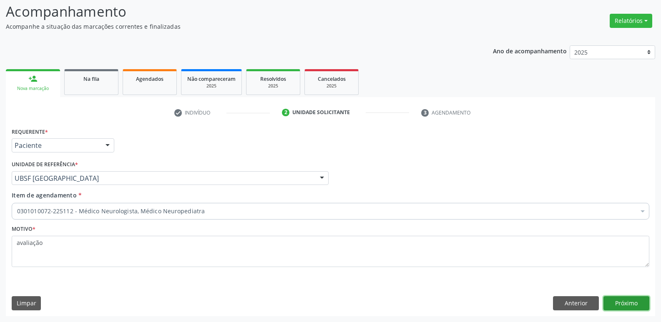
click at [628, 300] on button "Próximo" at bounding box center [626, 303] width 46 height 14
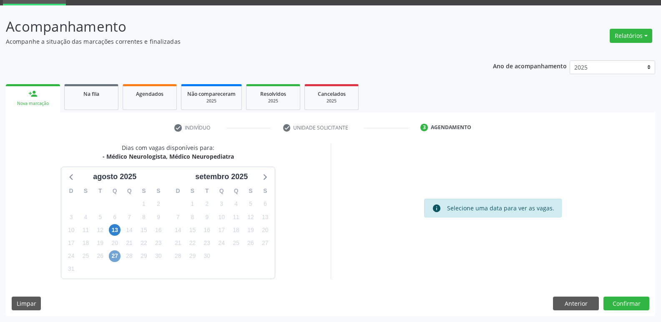
click at [117, 251] on span "27" at bounding box center [115, 257] width 12 height 12
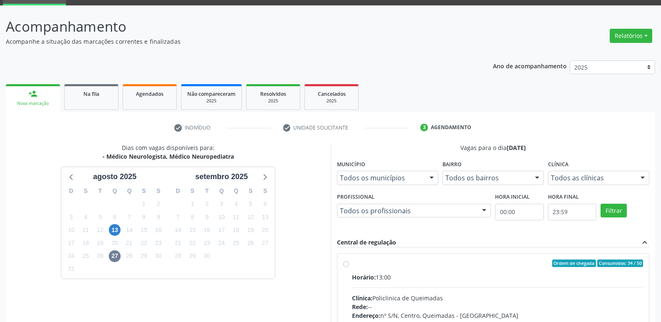
click at [470, 295] on div "Clínica: Policlinica de Queimadas" at bounding box center [497, 298] width 291 height 9
click at [349, 267] on input "Ordem de chegada Consumidos: 34 / 50 Horário: 13:00 Clínica: Policlinica de Que…" at bounding box center [346, 264] width 6 height 8
radio input "true"
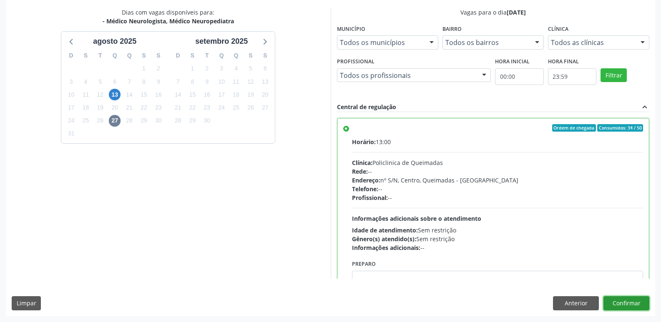
click at [620, 297] on button "Confirmar" at bounding box center [626, 303] width 46 height 14
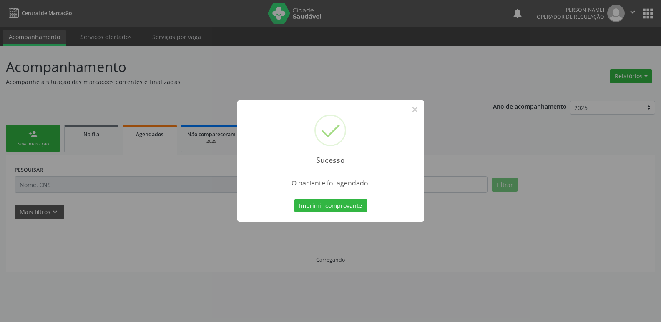
scroll to position [0, 0]
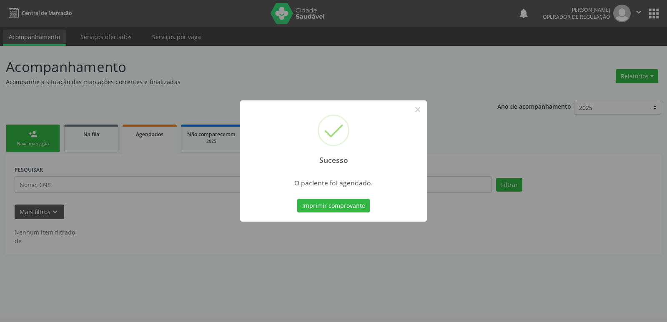
click at [297, 199] on button "Imprimir comprovante" at bounding box center [333, 206] width 73 height 14
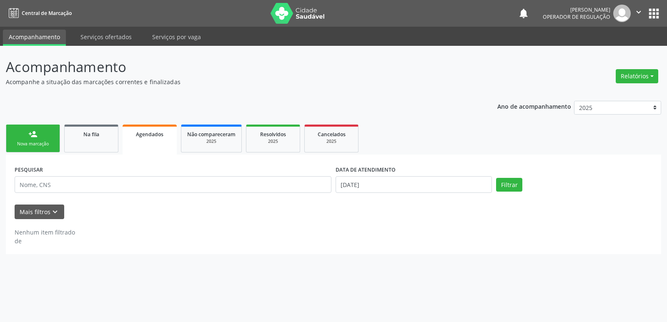
click at [52, 145] on div "Nova marcação" at bounding box center [33, 144] width 42 height 6
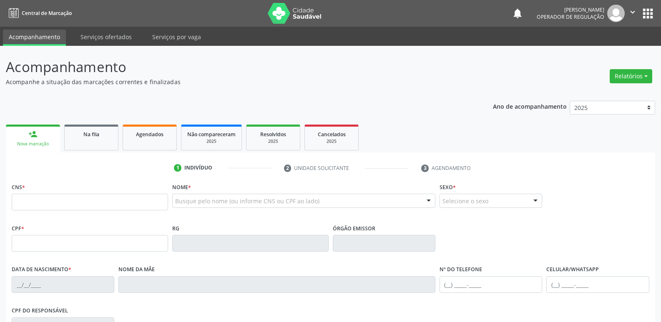
click at [74, 211] on fieldset "CNS *" at bounding box center [90, 198] width 156 height 35
click at [73, 206] on input "text" at bounding box center [90, 202] width 156 height 17
type input "702 3001 6346 7615"
type input "174.172.594-13"
type input "[DATE]"
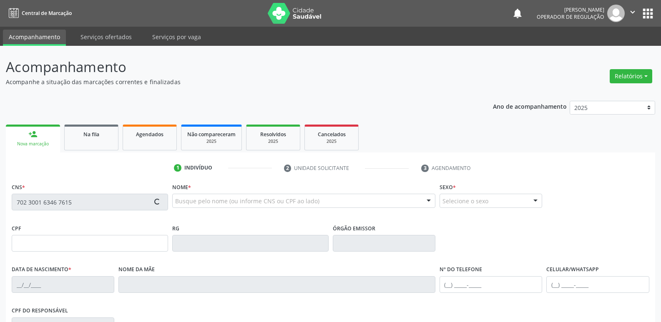
type input "[PERSON_NAME]"
type input "[PHONE_NUMBER]"
type input "094.571.564-12"
type input "31"
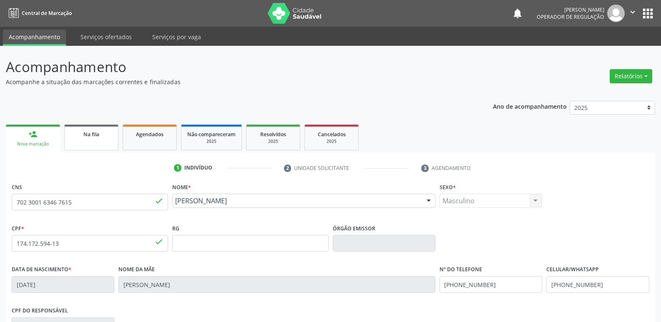
click at [104, 136] on div "Na fila" at bounding box center [91, 134] width 42 height 9
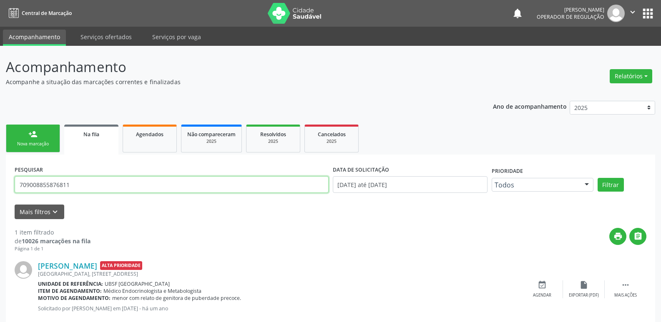
click at [103, 184] on input "709008855876811" at bounding box center [172, 184] width 314 height 17
type input "702300163467615"
click at [597, 178] on button "Filtrar" at bounding box center [610, 185] width 26 height 14
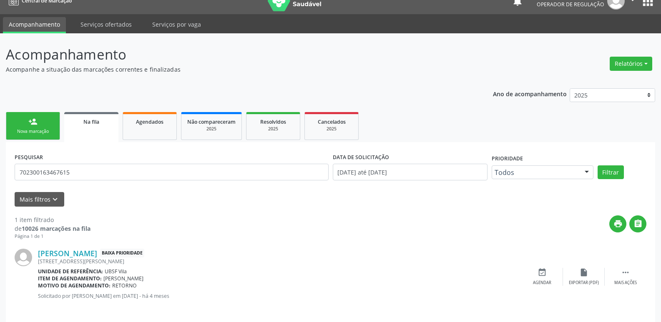
scroll to position [19, 0]
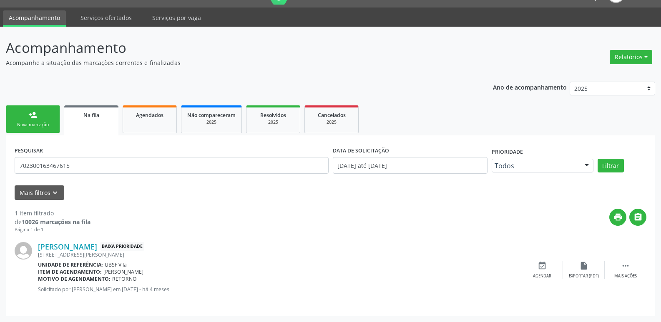
click at [45, 114] on link "person_add Nova marcação" at bounding box center [33, 119] width 54 height 28
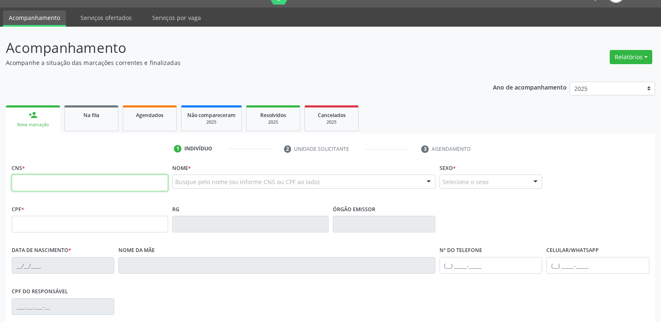
drag, startPoint x: 90, startPoint y: 185, endPoint x: 95, endPoint y: 177, distance: 9.0
click at [93, 181] on input "text" at bounding box center [90, 183] width 156 height 17
type input "702 3001 63"
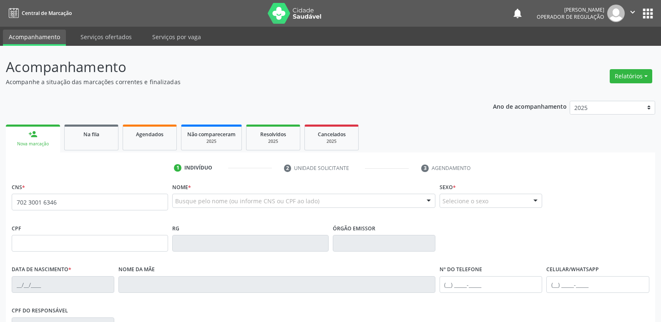
scroll to position [19, 0]
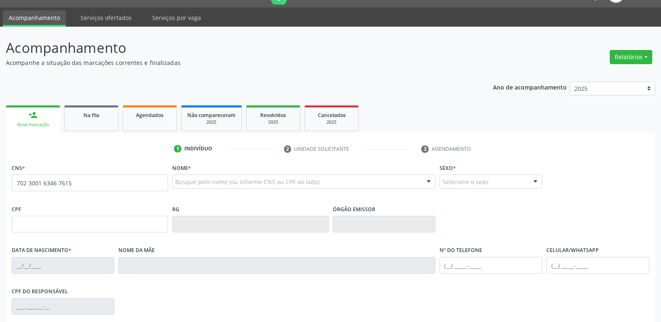
type input "702 3001 6346 7615"
type input "174.172.594-13"
type input "[DATE]"
type input "[PERSON_NAME]"
type input "[PHONE_NUMBER]"
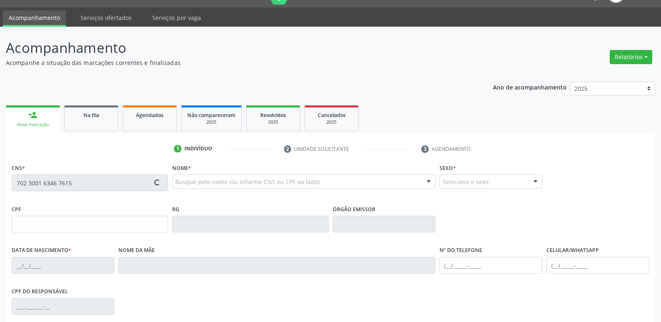
type input "[PHONE_NUMBER]"
type input "094.571.564-12"
type input "31"
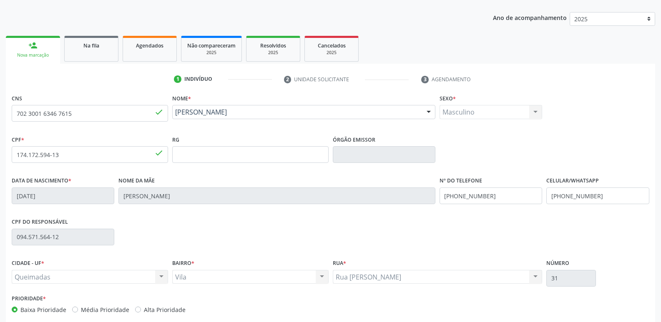
scroll to position [130, 0]
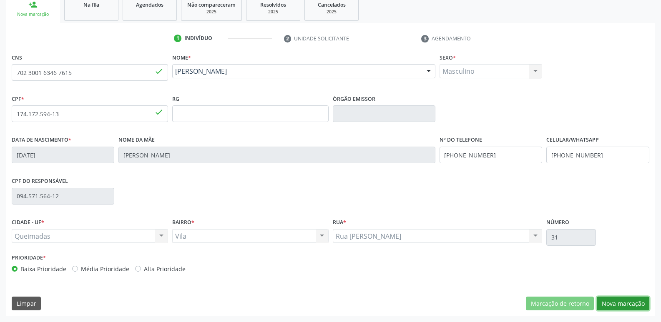
click at [605, 298] on button "Nova marcação" at bounding box center [623, 304] width 53 height 14
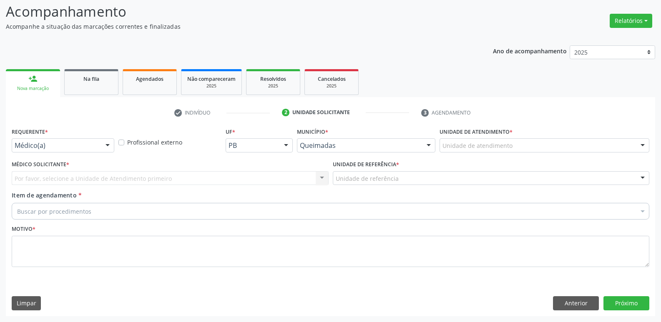
scroll to position [55, 0]
drag, startPoint x: 103, startPoint y: 143, endPoint x: 73, endPoint y: 167, distance: 37.9
click at [101, 145] on div at bounding box center [107, 146] width 13 height 14
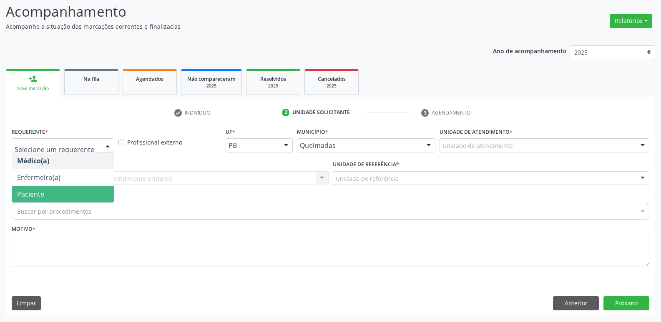
drag, startPoint x: 30, startPoint y: 188, endPoint x: 31, endPoint y: 184, distance: 4.8
click at [30, 189] on span "Paciente" at bounding box center [63, 194] width 102 height 17
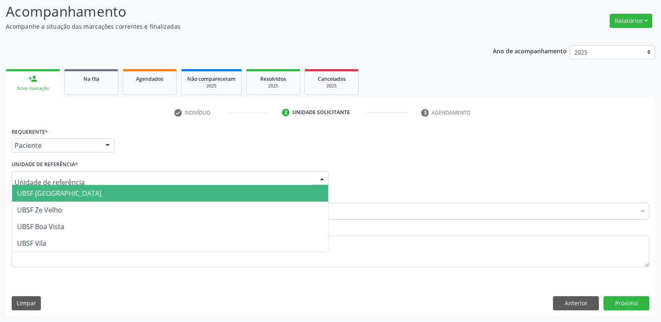
type input "V"
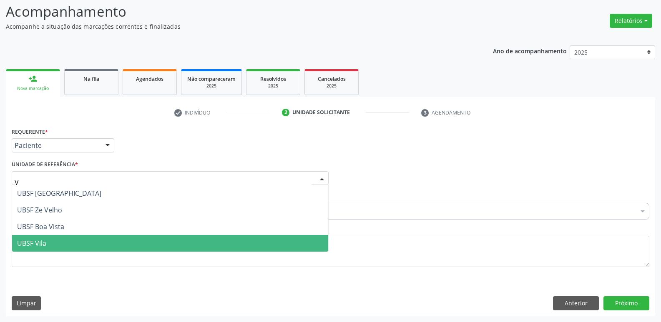
click at [50, 242] on span "UBSF Vila" at bounding box center [170, 243] width 316 height 17
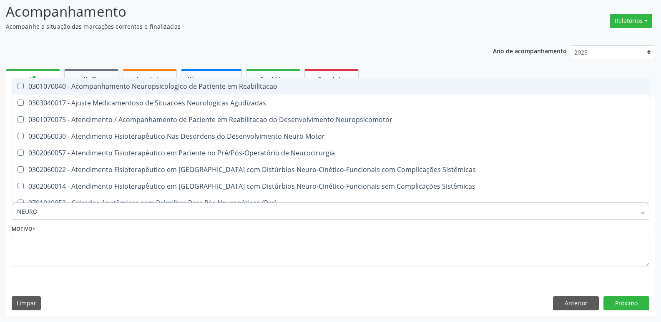
type input "NEUROP"
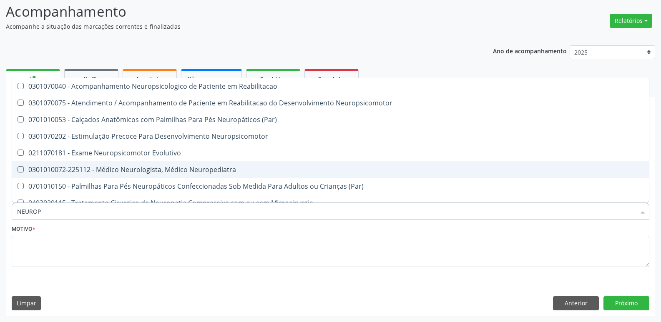
click at [103, 171] on div "0301010072-225112 - Médico Neurologista, Médico Neuropediatra" at bounding box center [330, 169] width 627 height 7
checkbox Neuropediatra "true"
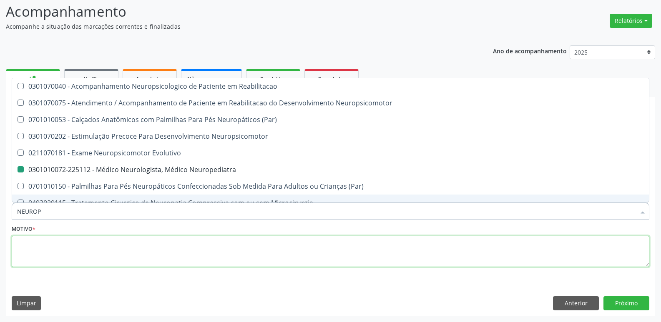
click at [52, 244] on textarea at bounding box center [330, 252] width 637 height 32
checkbox Neuropsicomotor "true"
checkbox Neuropediatra "false"
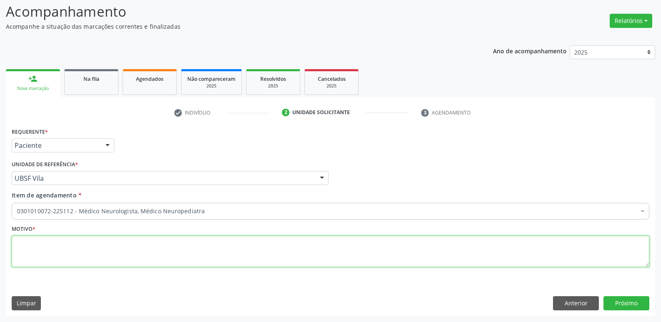
paste textarea "avaliação"
type textarea "avaliação"
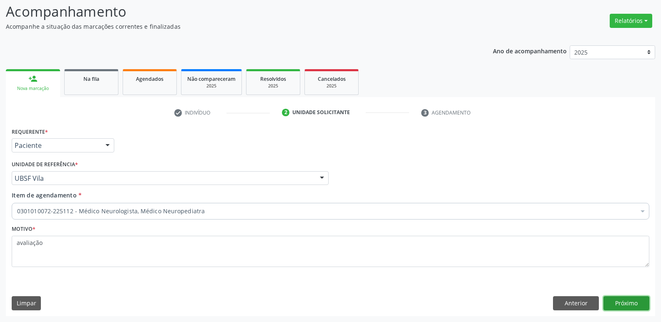
click at [629, 303] on button "Próximo" at bounding box center [626, 303] width 46 height 14
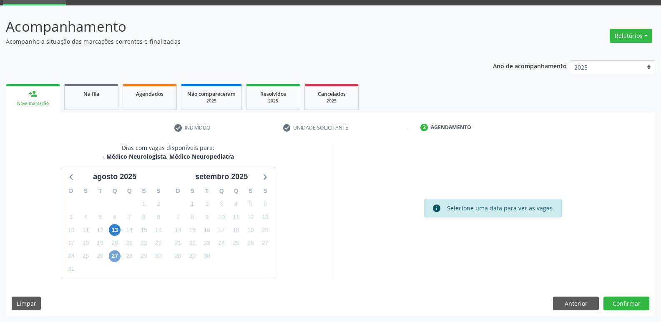
click at [118, 252] on span "27" at bounding box center [115, 257] width 12 height 12
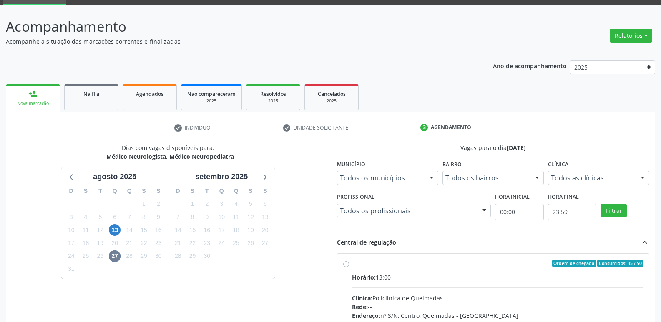
drag, startPoint x: 535, startPoint y: 280, endPoint x: 582, endPoint y: 232, distance: 66.6
click at [543, 277] on div "Horário: 13:00" at bounding box center [497, 277] width 291 height 9
click at [349, 267] on input "Ordem de chegada Consumidos: 35 / 50 Horário: 13:00 Clínica: Policlinica de Que…" at bounding box center [346, 264] width 6 height 8
radio input "true"
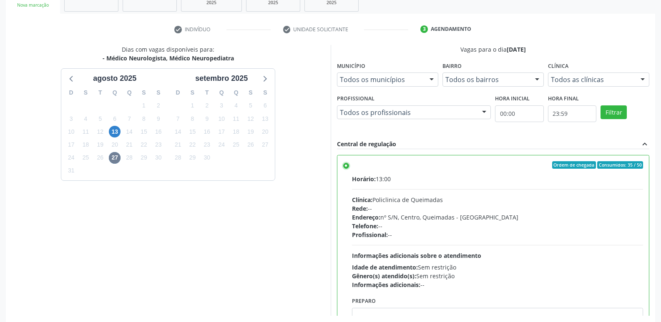
scroll to position [176, 0]
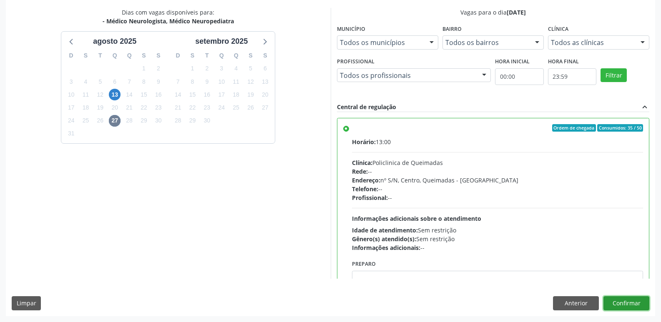
click at [643, 305] on button "Confirmar" at bounding box center [626, 303] width 46 height 14
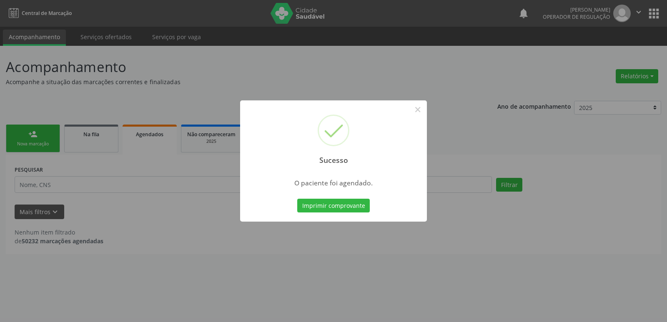
click at [297, 199] on button "Imprimir comprovante" at bounding box center [333, 206] width 73 height 14
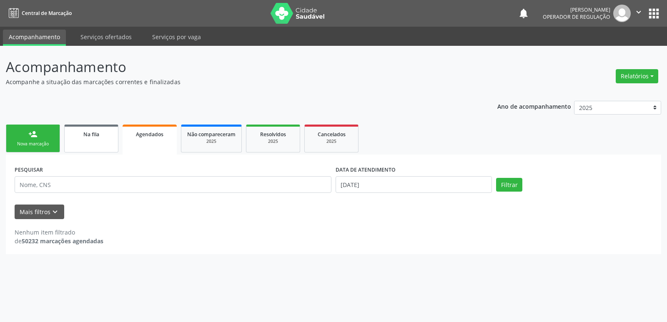
click at [105, 146] on link "Na fila" at bounding box center [91, 139] width 54 height 28
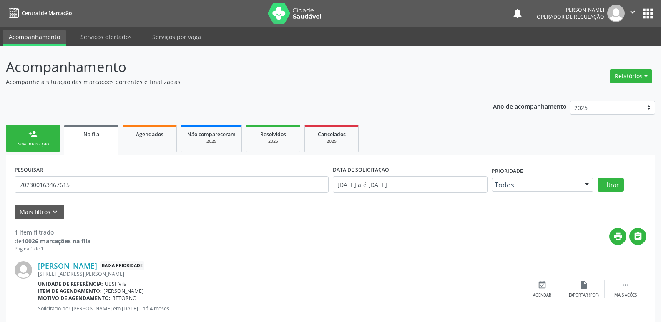
scroll to position [19, 0]
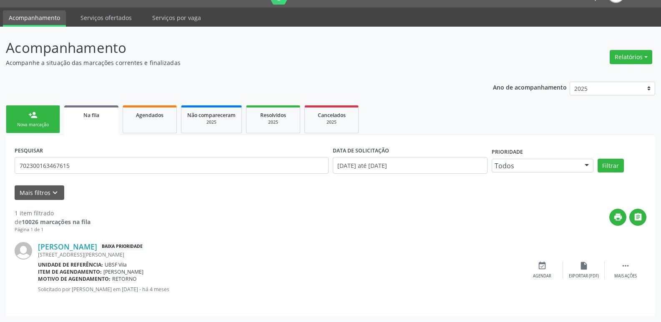
click at [16, 105] on ul "person_add Nova marcação Na fila Agendados Não compareceram 2025 Resolvidos 202…" at bounding box center [330, 119] width 649 height 32
click at [30, 113] on div "person_add" at bounding box center [32, 114] width 9 height 9
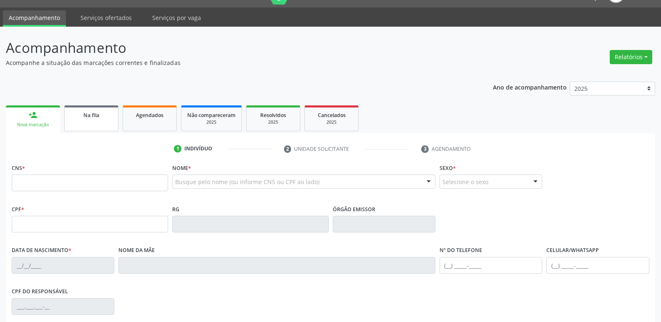
click at [88, 113] on span "Na fila" at bounding box center [91, 115] width 16 height 7
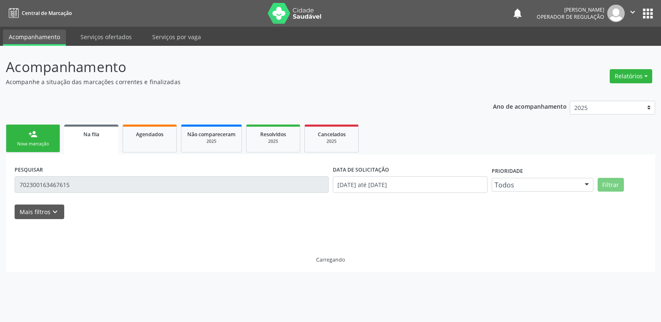
scroll to position [0, 0]
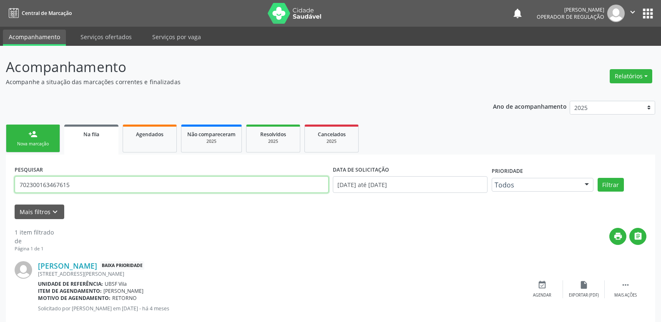
click at [86, 188] on input "702300163467615" at bounding box center [172, 184] width 314 height 17
type input "706905147406137"
click at [597, 178] on button "Filtrar" at bounding box center [610, 185] width 26 height 14
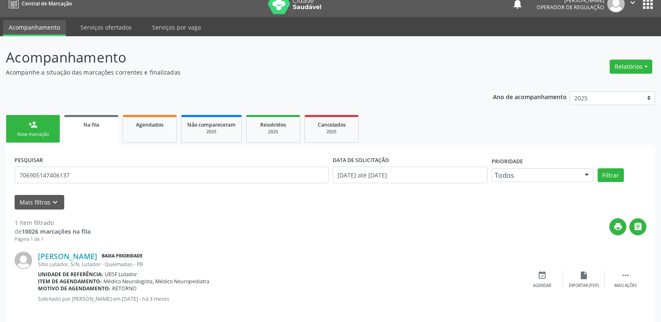
scroll to position [19, 0]
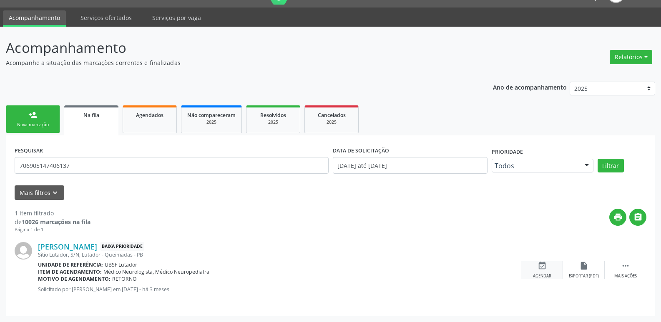
click at [542, 267] on icon "event_available" at bounding box center [541, 265] width 9 height 9
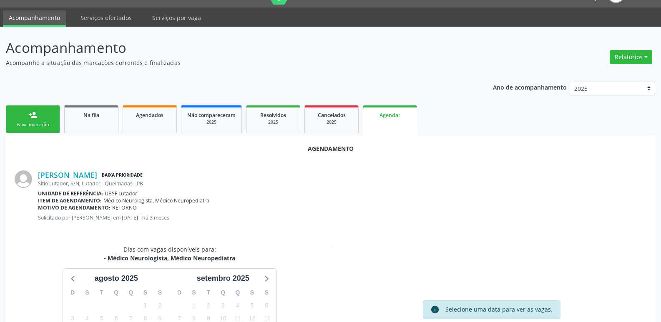
scroll to position [112, 0]
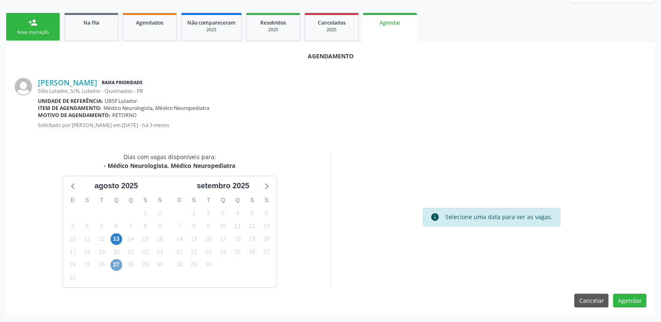
click at [115, 265] on span "27" at bounding box center [116, 265] width 12 height 12
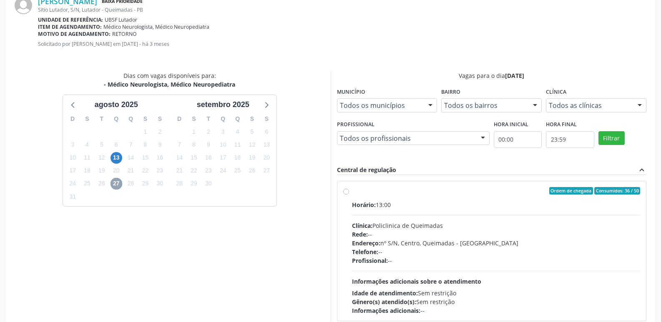
scroll to position [232, 0]
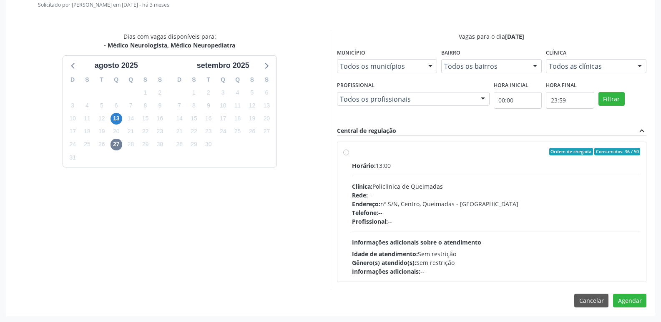
click at [493, 203] on div "Endereço: nº S/N, Centro, Queimadas - [GEOGRAPHIC_DATA]" at bounding box center [496, 204] width 288 height 9
click at [349, 155] on input "Ordem de chegada Consumidos: 36 / 50 Horário: 13:00 Clínica: Policlinica de Que…" at bounding box center [346, 152] width 6 height 8
radio input "true"
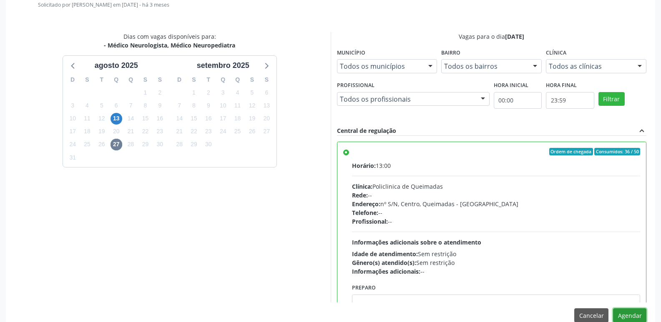
click at [636, 313] on button "Agendar" at bounding box center [629, 315] width 33 height 14
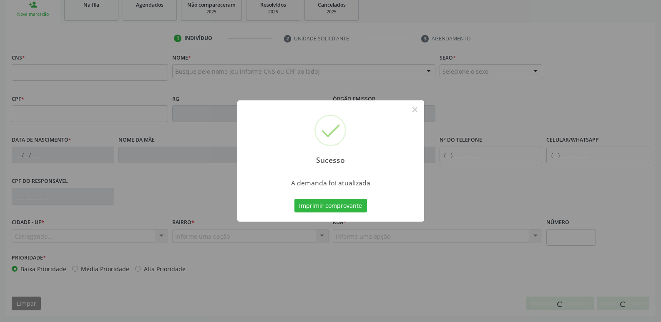
scroll to position [130, 0]
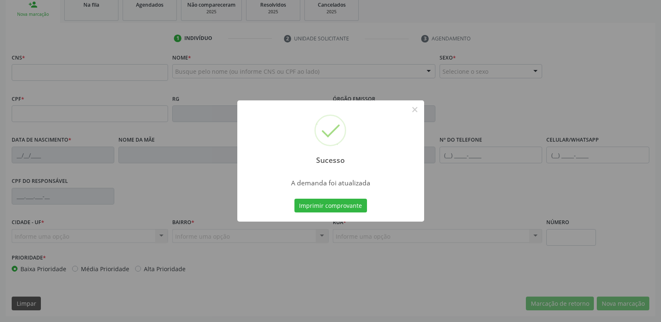
click at [294, 199] on button "Imprimir comprovante" at bounding box center [330, 206] width 73 height 14
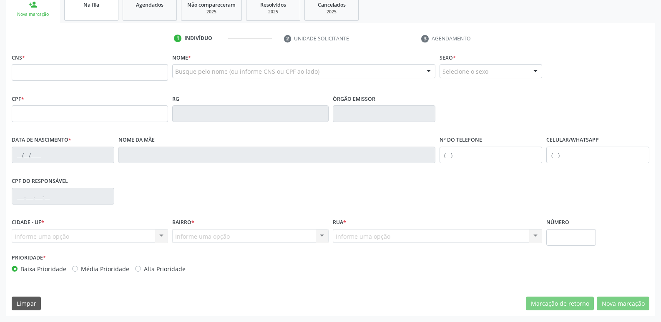
click at [103, 14] on link "Na fila" at bounding box center [91, 8] width 54 height 26
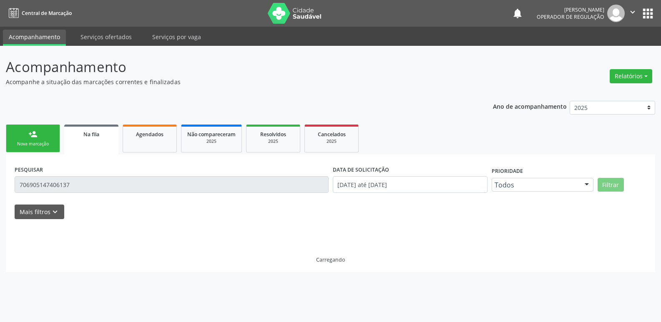
scroll to position [0, 0]
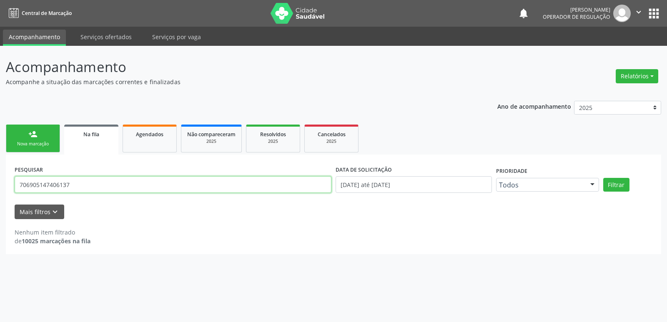
drag, startPoint x: 88, startPoint y: 181, endPoint x: 0, endPoint y: 183, distance: 88.4
click at [0, 184] on div "Acompanhamento Acompanhe a situação das marcações correntes e finalizadas Relat…" at bounding box center [333, 184] width 667 height 276
type input "702806672965762"
click at [603, 178] on button "Filtrar" at bounding box center [616, 185] width 26 height 14
click at [50, 145] on div "Nova marcação" at bounding box center [33, 144] width 42 height 6
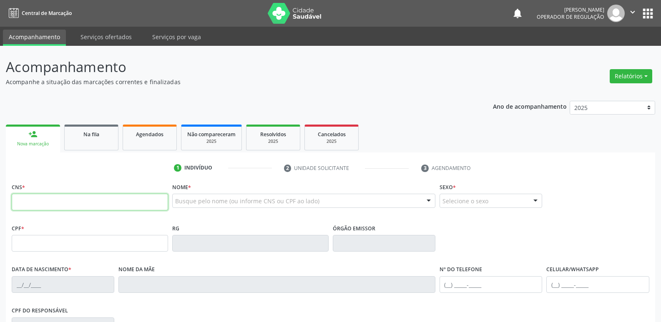
click at [59, 196] on input "text" at bounding box center [90, 202] width 156 height 17
type input "702 8066 7296 5762"
type input "185.263.894-08"
type input "[DATE]"
type input "[PERSON_NAME]"
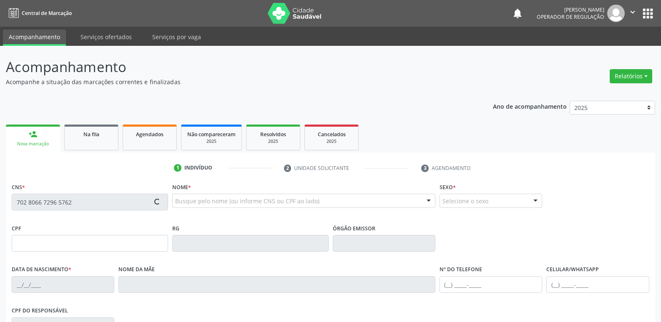
type input "[PHONE_NUMBER]"
type input "079.143.434-63"
type input "23"
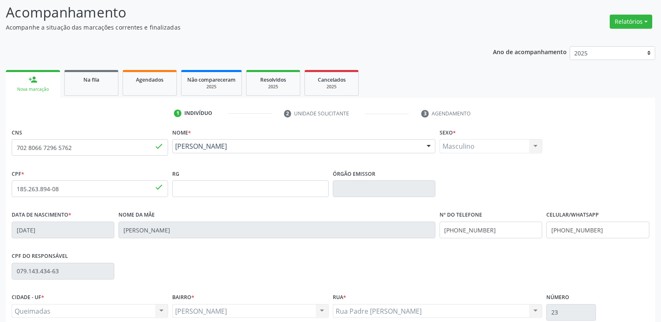
scroll to position [130, 0]
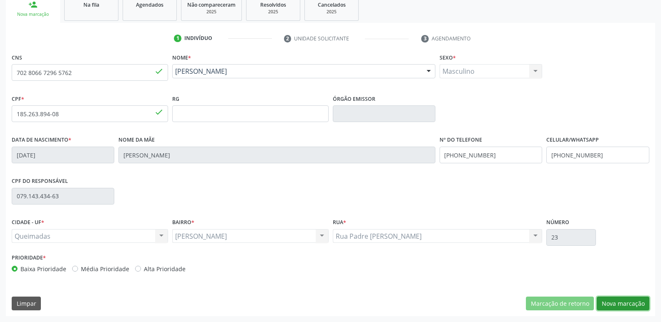
click at [631, 300] on button "Nova marcação" at bounding box center [623, 304] width 53 height 14
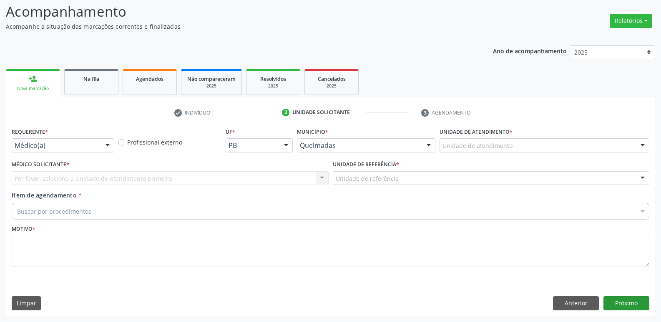
scroll to position [55, 0]
drag, startPoint x: 33, startPoint y: 145, endPoint x: 43, endPoint y: 181, distance: 37.2
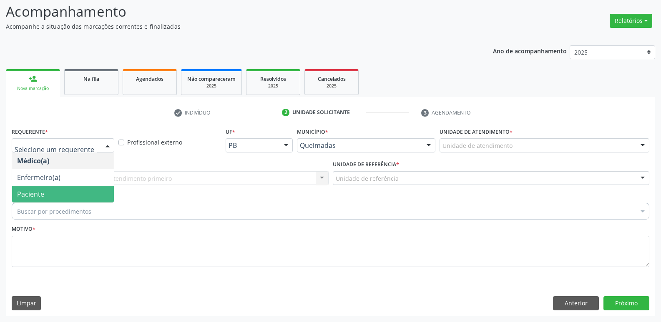
click at [49, 188] on span "Paciente" at bounding box center [63, 194] width 102 height 17
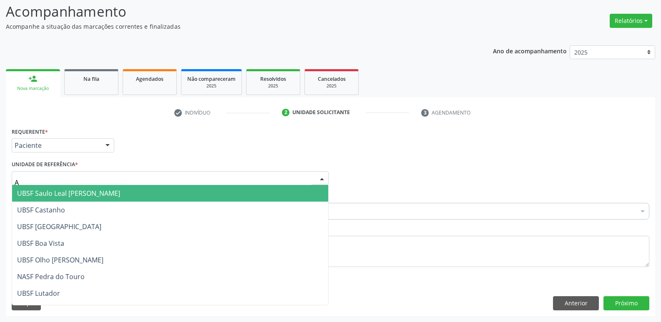
type input "AN"
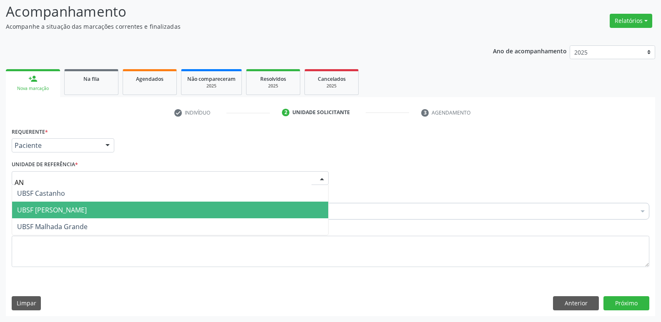
click at [40, 210] on span "UBSF [PERSON_NAME]" at bounding box center [52, 210] width 70 height 9
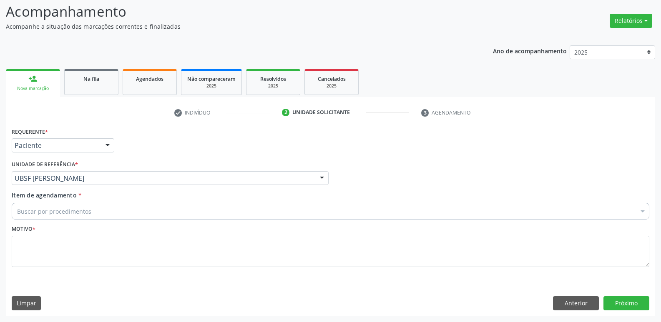
click at [91, 216] on div "Buscar por procedimentos" at bounding box center [330, 211] width 637 height 17
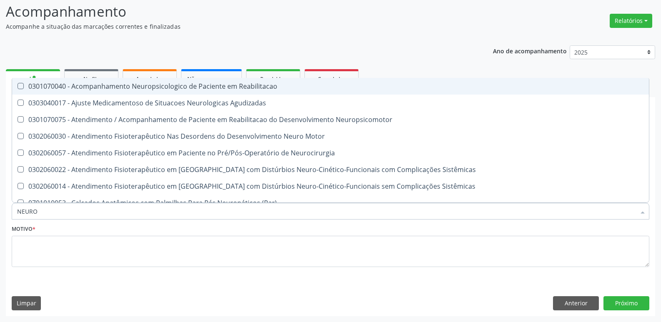
type input "NEUROC"
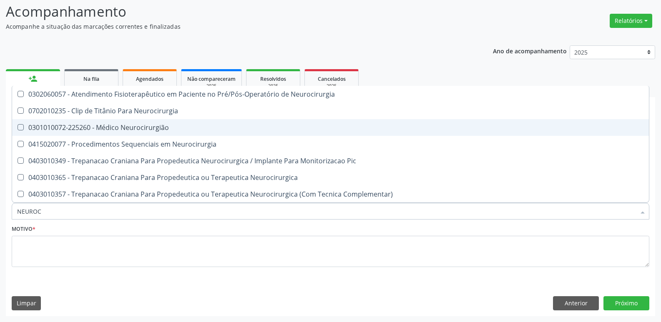
click at [142, 129] on div "0301010072-225260 - Médico Neurocirurgião" at bounding box center [330, 127] width 627 height 7
checkbox Neurocirurgião "true"
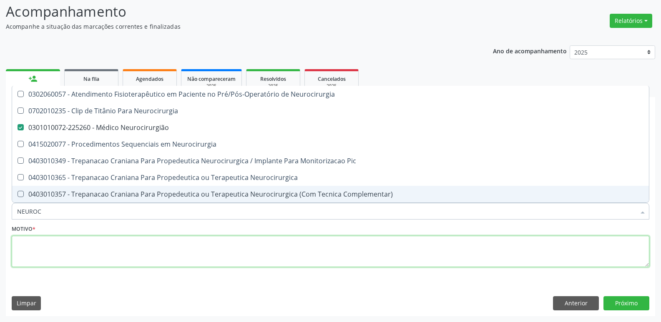
click at [78, 246] on textarea at bounding box center [330, 252] width 637 height 32
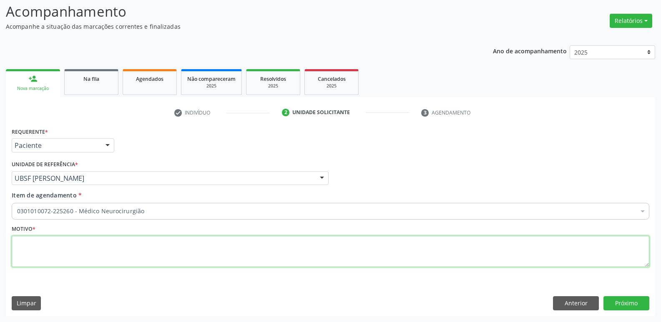
paste textarea "avaliação"
type textarea "avaliação"
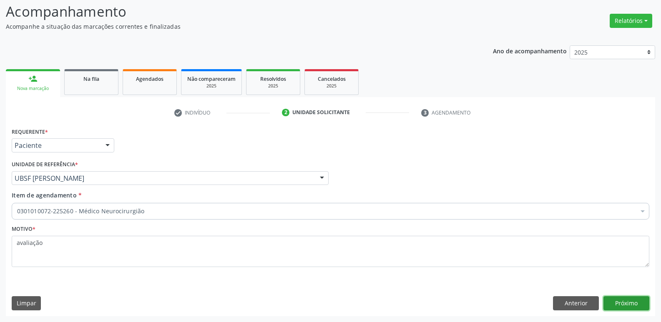
click at [633, 301] on button "Próximo" at bounding box center [626, 303] width 46 height 14
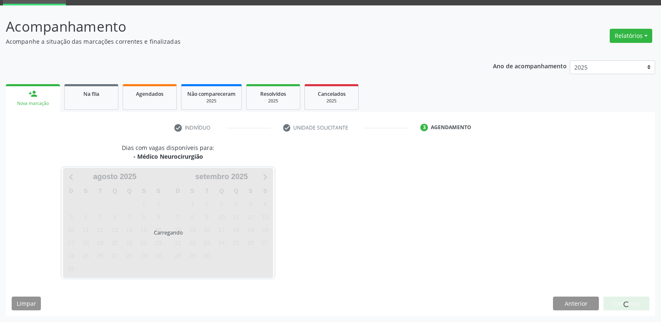
scroll to position [40, 0]
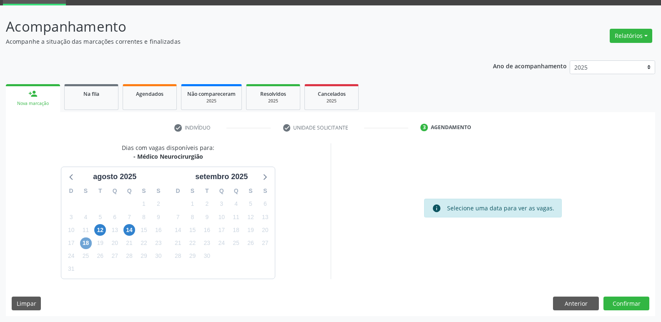
click at [88, 243] on span "18" at bounding box center [86, 244] width 12 height 12
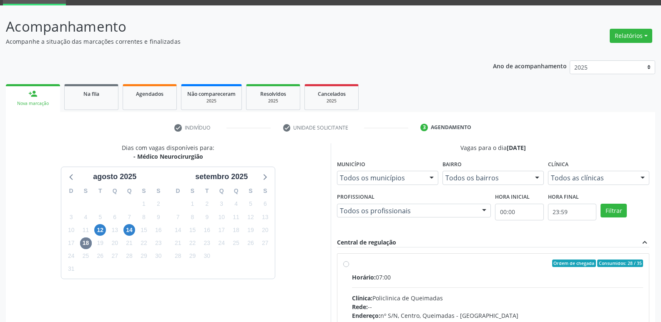
drag, startPoint x: 558, startPoint y: 275, endPoint x: 622, endPoint y: 202, distance: 97.5
click at [572, 267] on label "Ordem de chegada Consumidos: 28 / 35 Horário: 07:00 Clínica: Policlinica de Que…" at bounding box center [497, 324] width 291 height 128
click at [349, 267] on input "Ordem de chegada Consumidos: 28 / 35 Horário: 07:00 Clínica: Policlinica de Que…" at bounding box center [346, 264] width 6 height 8
radio input "true"
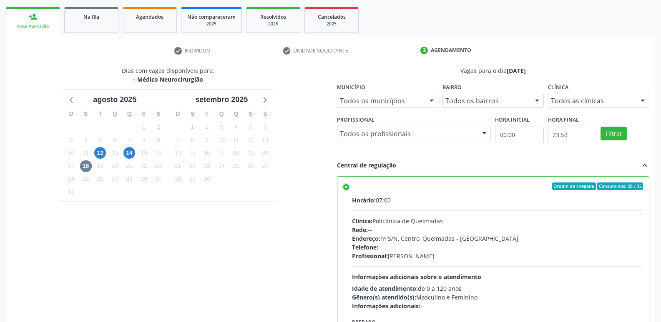
scroll to position [176, 0]
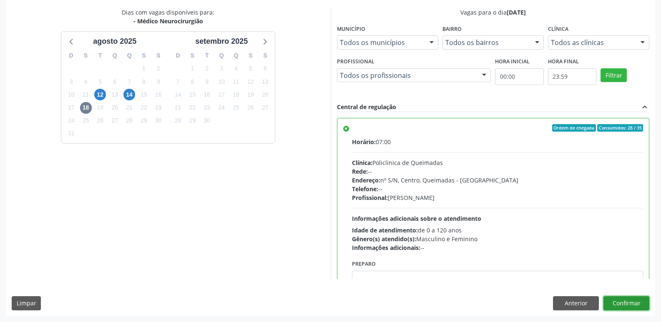
click at [622, 305] on button "Confirmar" at bounding box center [626, 303] width 46 height 14
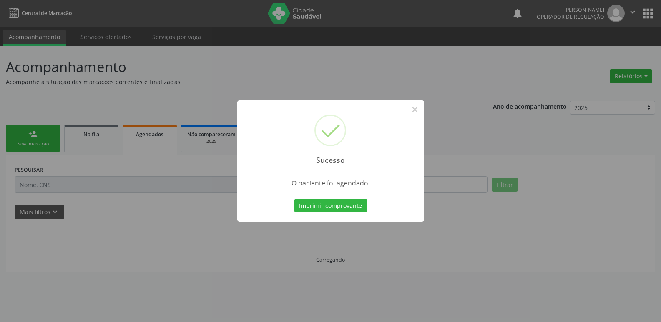
scroll to position [0, 0]
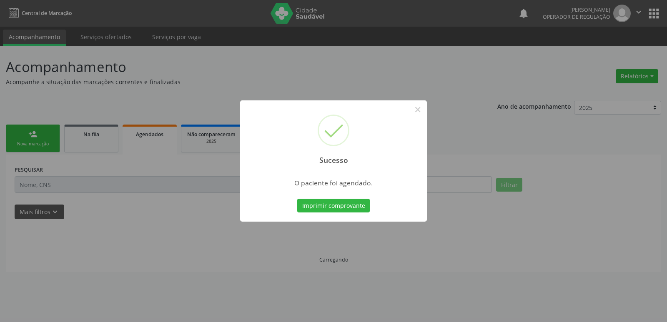
click at [297, 199] on button "Imprimir comprovante" at bounding box center [333, 206] width 73 height 14
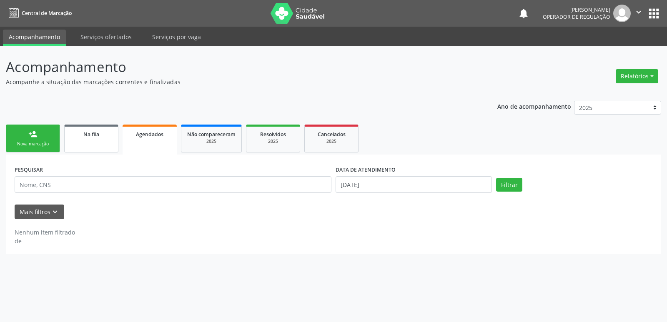
click at [94, 129] on link "Na fila" at bounding box center [91, 139] width 54 height 28
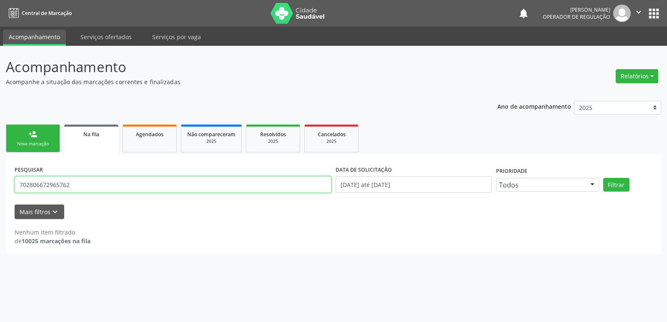
drag, startPoint x: 106, startPoint y: 187, endPoint x: 0, endPoint y: 187, distance: 106.3
click at [0, 187] on div "Acompanhamento Acompanhe a situação das marcações correntes e finalizadas Relat…" at bounding box center [333, 184] width 667 height 276
type input "705006835257054"
click at [603, 178] on button "Filtrar" at bounding box center [616, 185] width 26 height 14
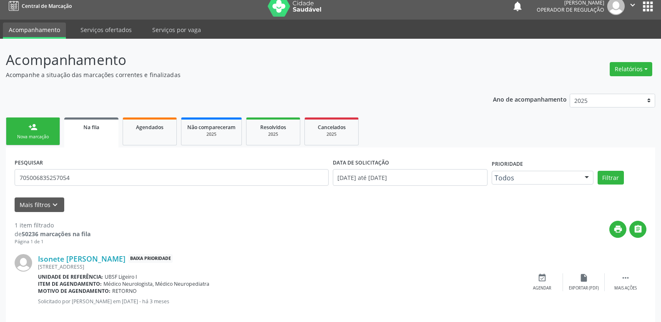
scroll to position [19, 0]
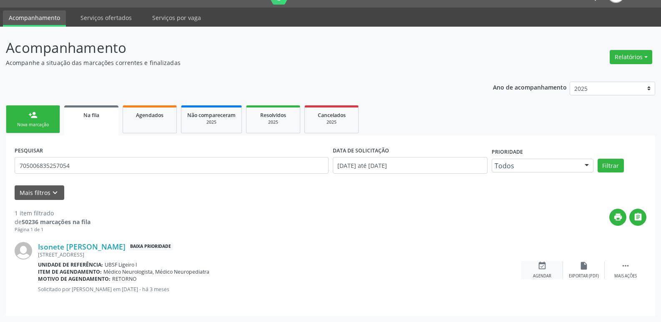
click at [537, 267] on div "event_available Agendar" at bounding box center [542, 270] width 42 height 18
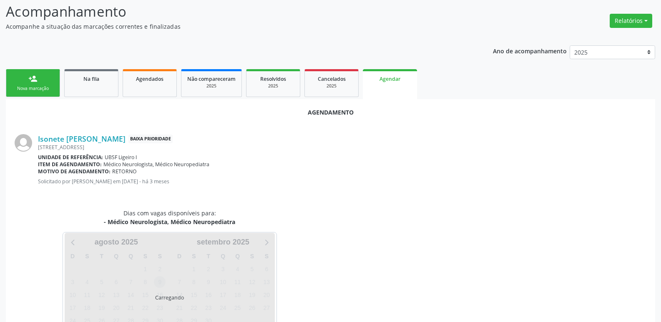
scroll to position [92, 0]
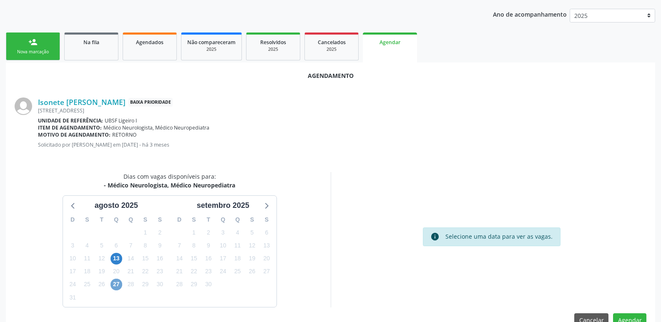
click at [119, 283] on span "27" at bounding box center [116, 285] width 12 height 12
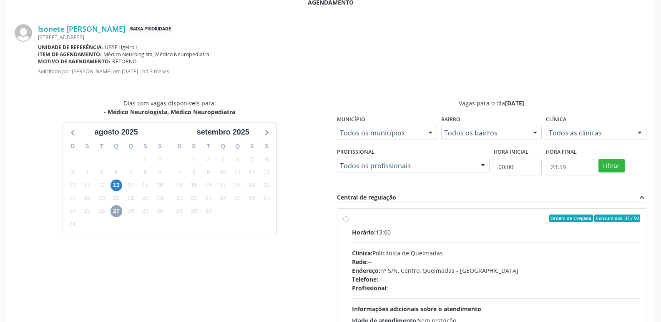
scroll to position [232, 0]
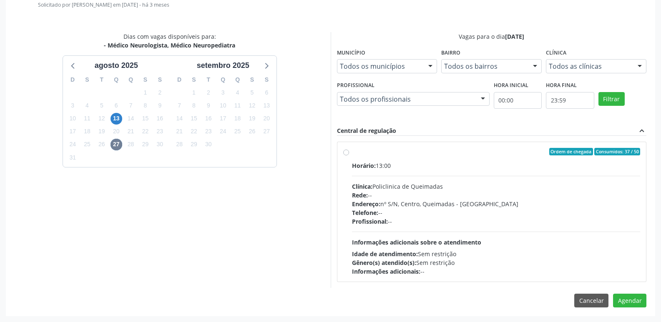
drag, startPoint x: 556, startPoint y: 212, endPoint x: 584, endPoint y: 275, distance: 69.1
click at [558, 216] on div "Telefone: --" at bounding box center [496, 212] width 288 height 9
click at [349, 155] on input "Ordem de chegada Consumidos: 37 / 50 Horário: 13:00 Clínica: Policlinica de Que…" at bounding box center [346, 152] width 6 height 8
radio input "true"
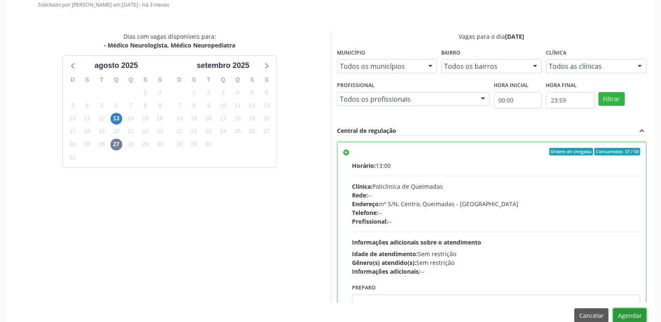
click at [640, 313] on button "Agendar" at bounding box center [629, 315] width 33 height 14
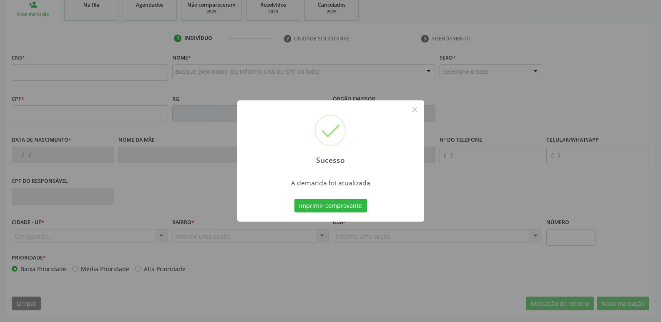
scroll to position [130, 0]
click at [294, 199] on button "Imprimir comprovante" at bounding box center [330, 206] width 73 height 14
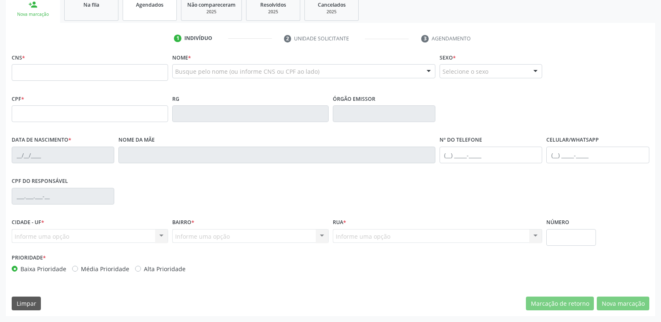
click at [162, 5] on span "Agendados" at bounding box center [150, 4] width 28 height 7
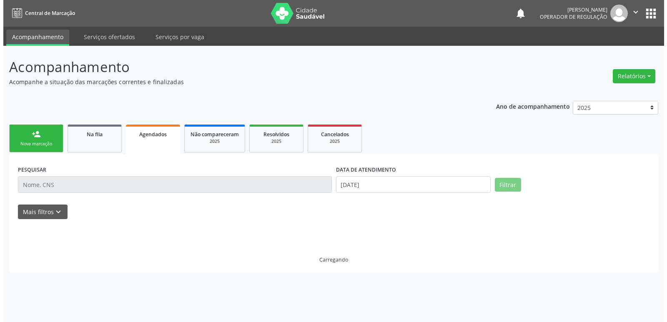
scroll to position [0, 0]
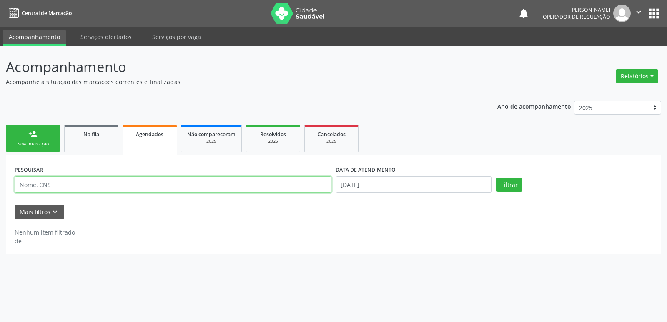
click at [62, 181] on input "text" at bounding box center [173, 184] width 317 height 17
type input "[PERSON_NAME]"
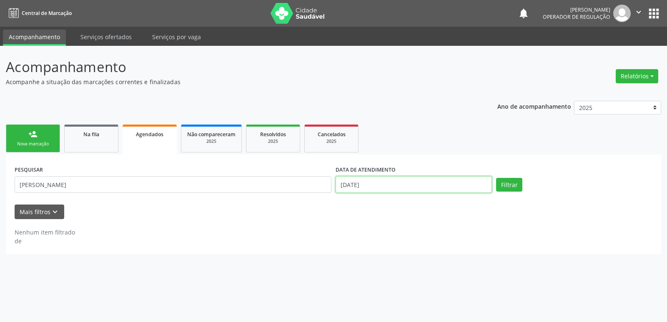
click at [399, 186] on input "[DATE]" at bounding box center [414, 184] width 156 height 17
click at [496, 178] on button "Filtrar" at bounding box center [509, 185] width 26 height 14
click at [112, 139] on link "Na fila" at bounding box center [91, 139] width 54 height 28
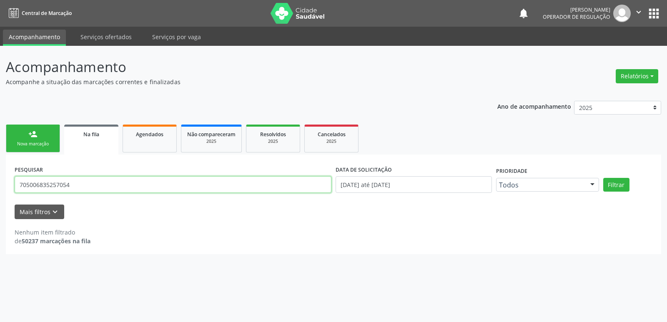
drag, startPoint x: 99, startPoint y: 183, endPoint x: 0, endPoint y: 189, distance: 99.4
click at [0, 189] on div "Acompanhamento Acompanhe a situação das marcações correntes e finalizadas Relat…" at bounding box center [333, 184] width 667 height 276
type input "CLEILA MARIA"
click at [603, 178] on button "Filtrar" at bounding box center [616, 185] width 26 height 14
drag, startPoint x: 655, startPoint y: 2, endPoint x: 655, endPoint y: 11, distance: 8.8
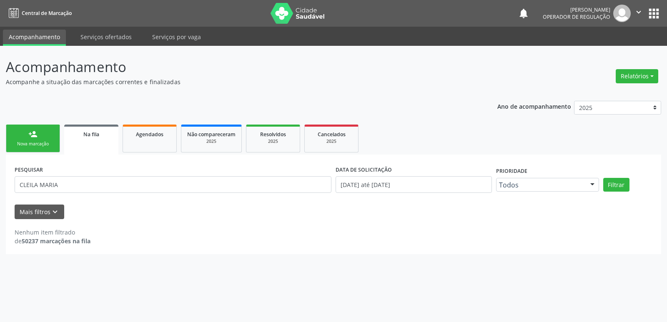
click at [655, 3] on nav "Central de Marcação notifications [PERSON_NAME] Operador de regulação  Configu…" at bounding box center [333, 13] width 667 height 27
click at [655, 11] on button "apps" at bounding box center [654, 13] width 15 height 15
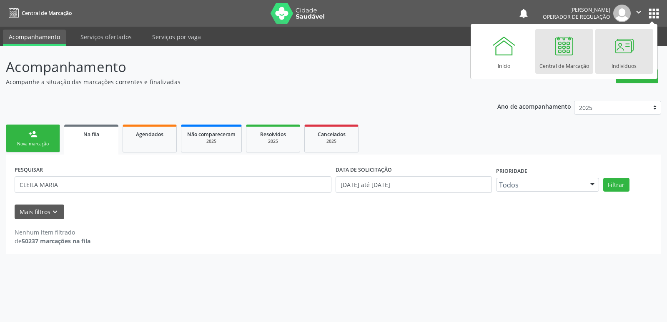
click at [615, 48] on div at bounding box center [624, 45] width 25 height 25
